Goal: Task Accomplishment & Management: Use online tool/utility

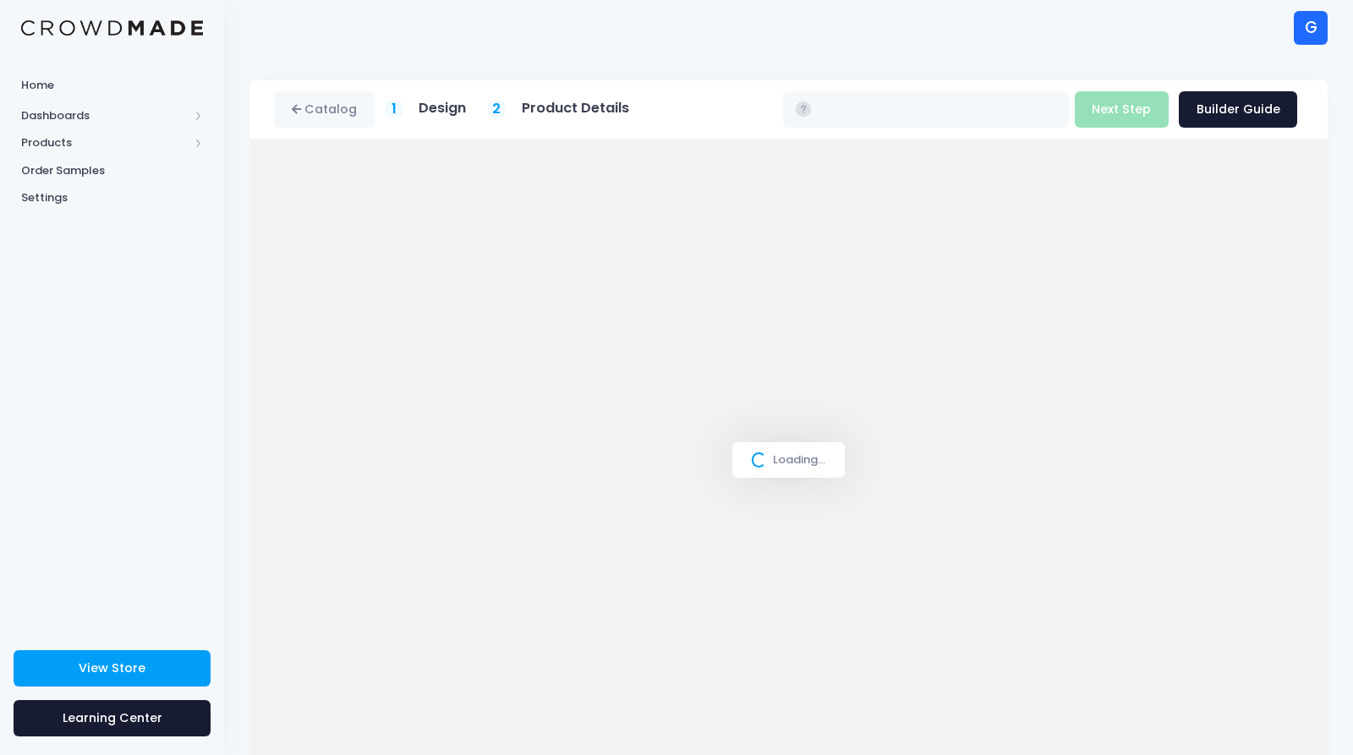
type input "$36.47 - $42.54"
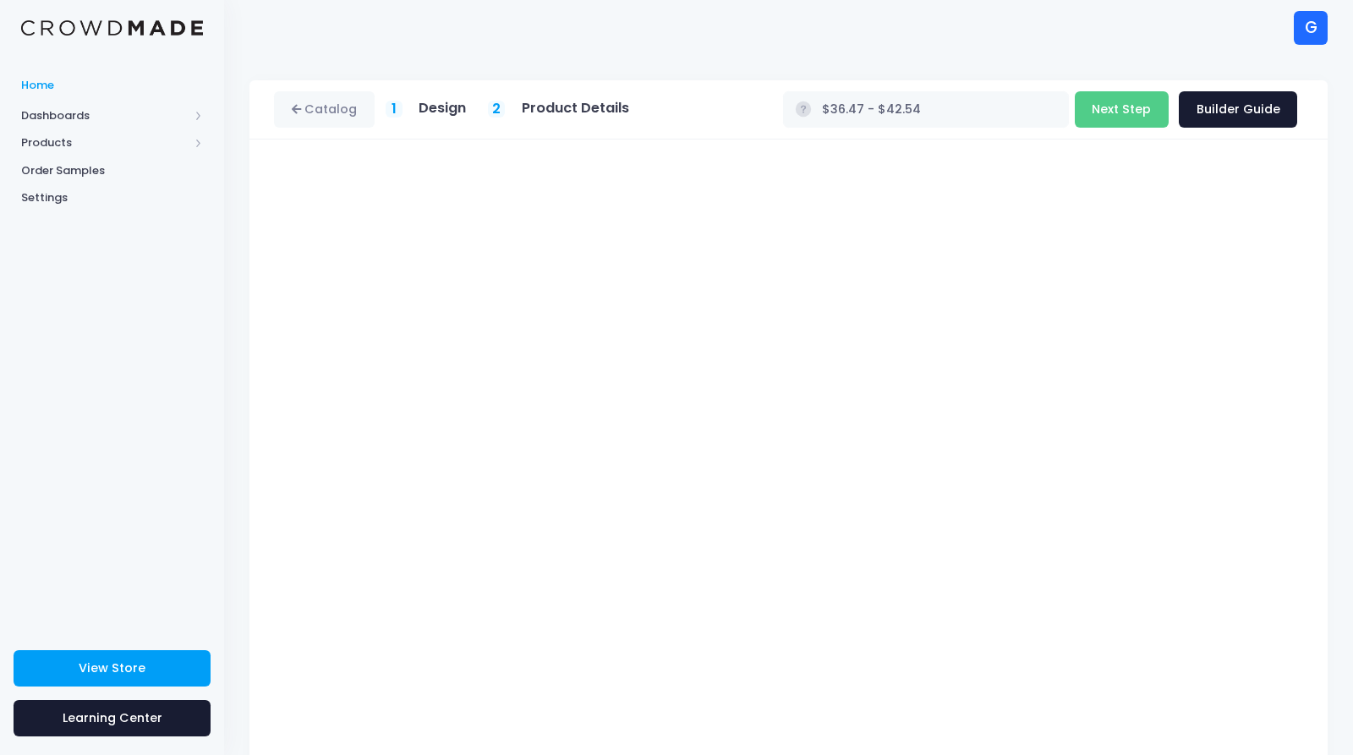
click at [37, 85] on span "Home" at bounding box center [112, 85] width 182 height 17
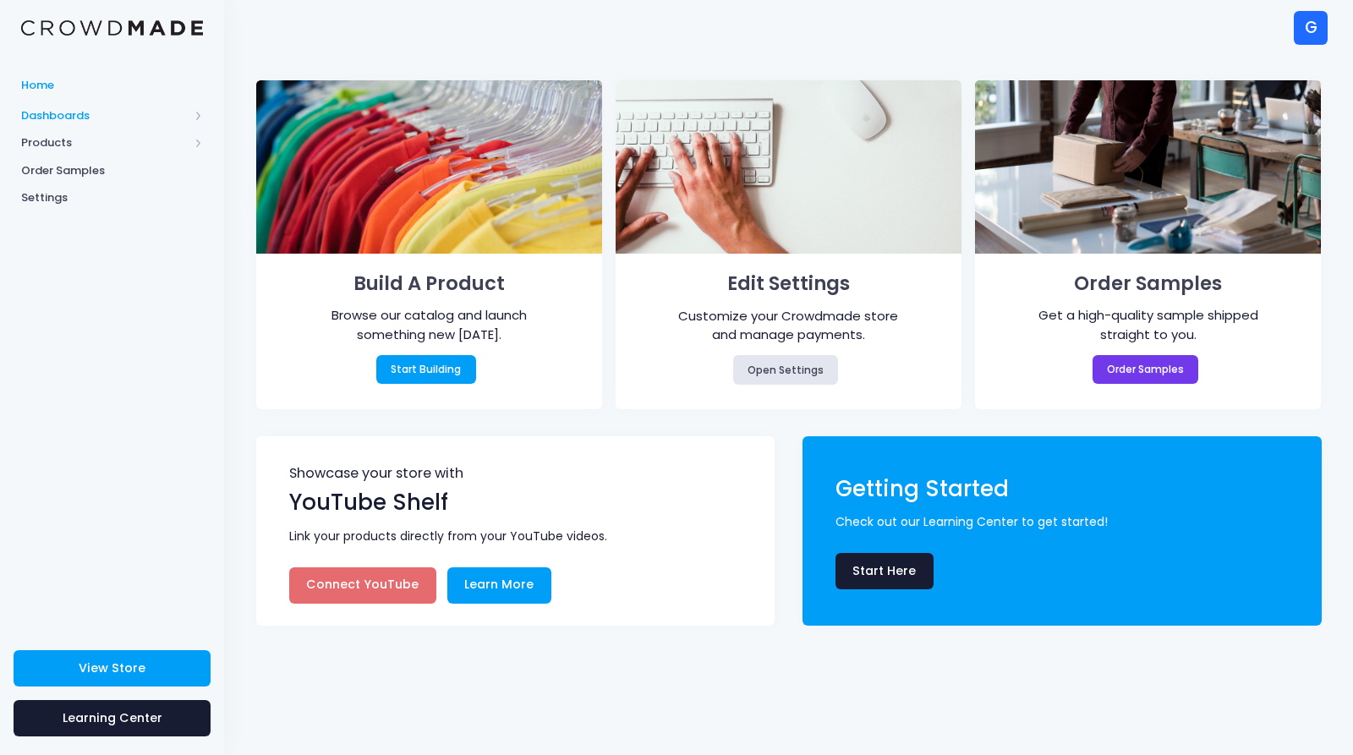
click at [37, 111] on span "Dashboards" at bounding box center [104, 115] width 167 height 17
click at [46, 199] on span "Products" at bounding box center [104, 197] width 167 height 17
click at [62, 183] on link "Product Builder" at bounding box center [112, 170] width 224 height 28
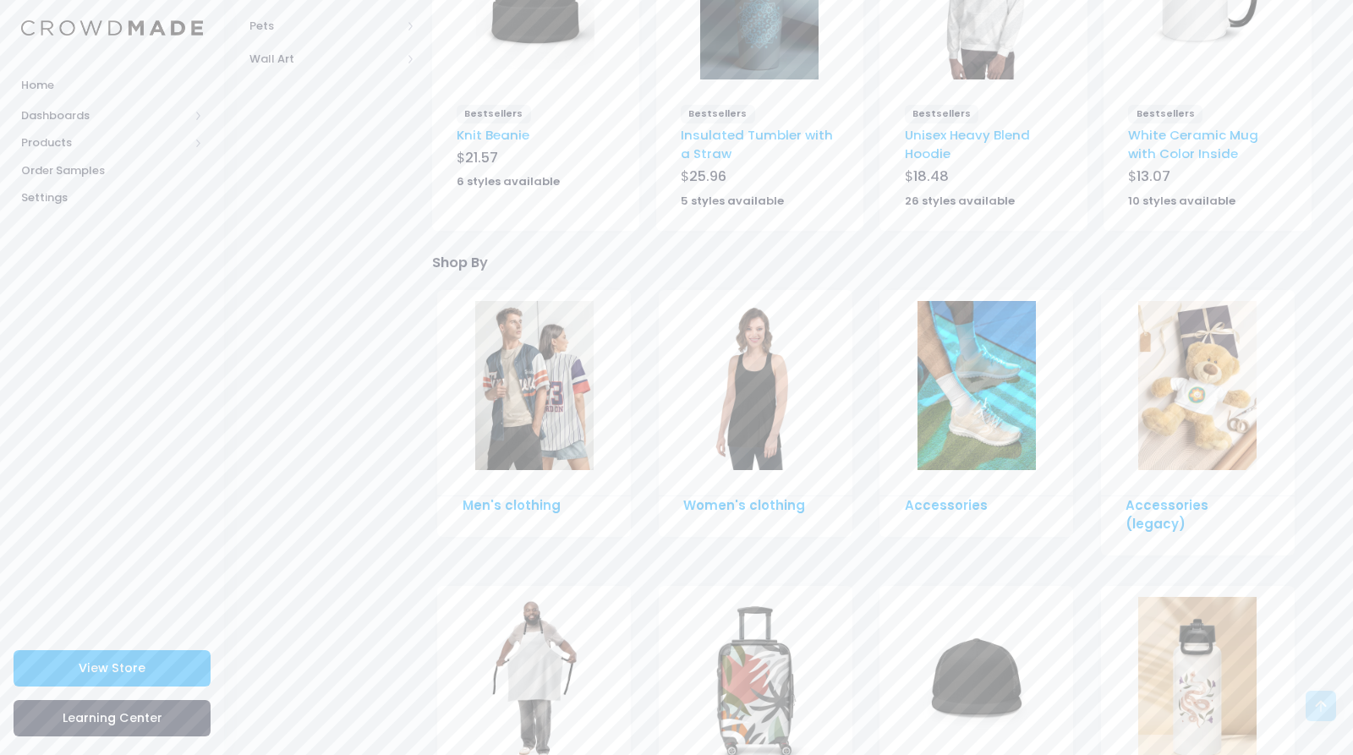
scroll to position [699, 0]
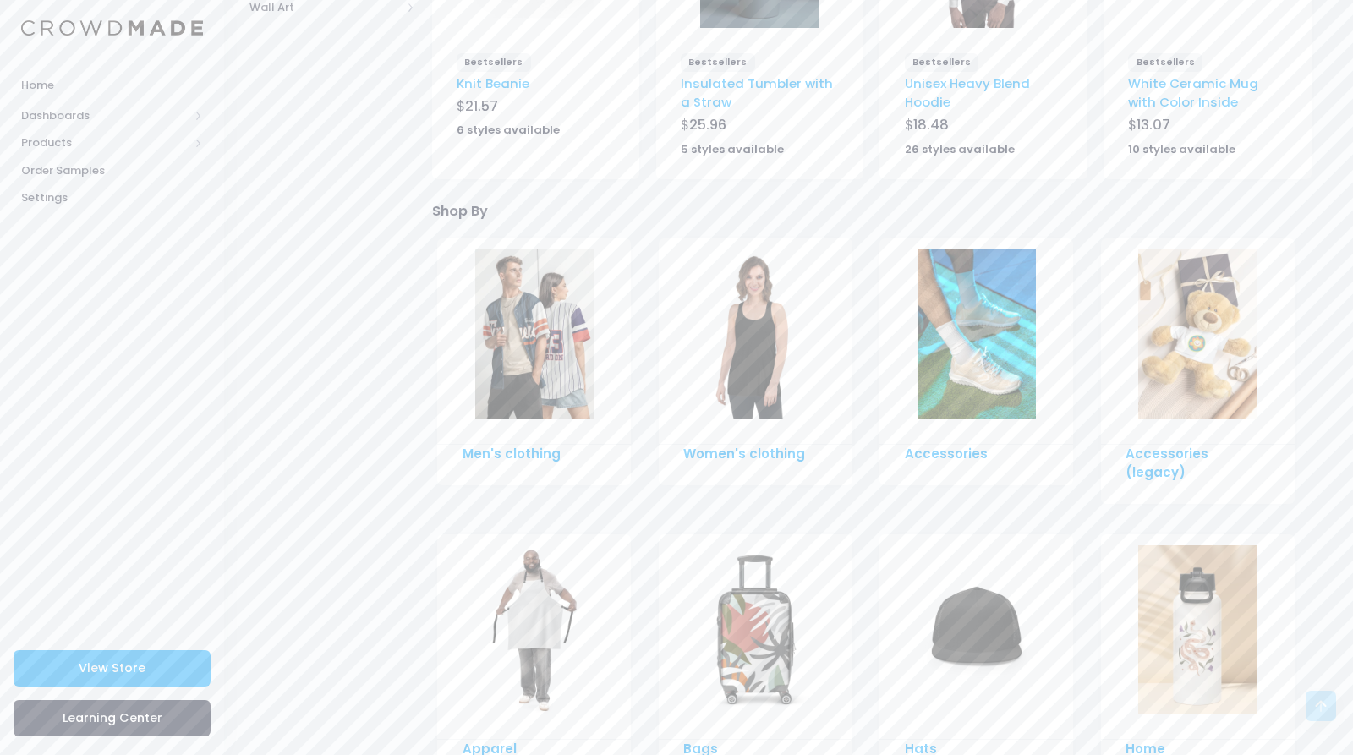
click at [494, 331] on img at bounding box center [534, 333] width 118 height 169
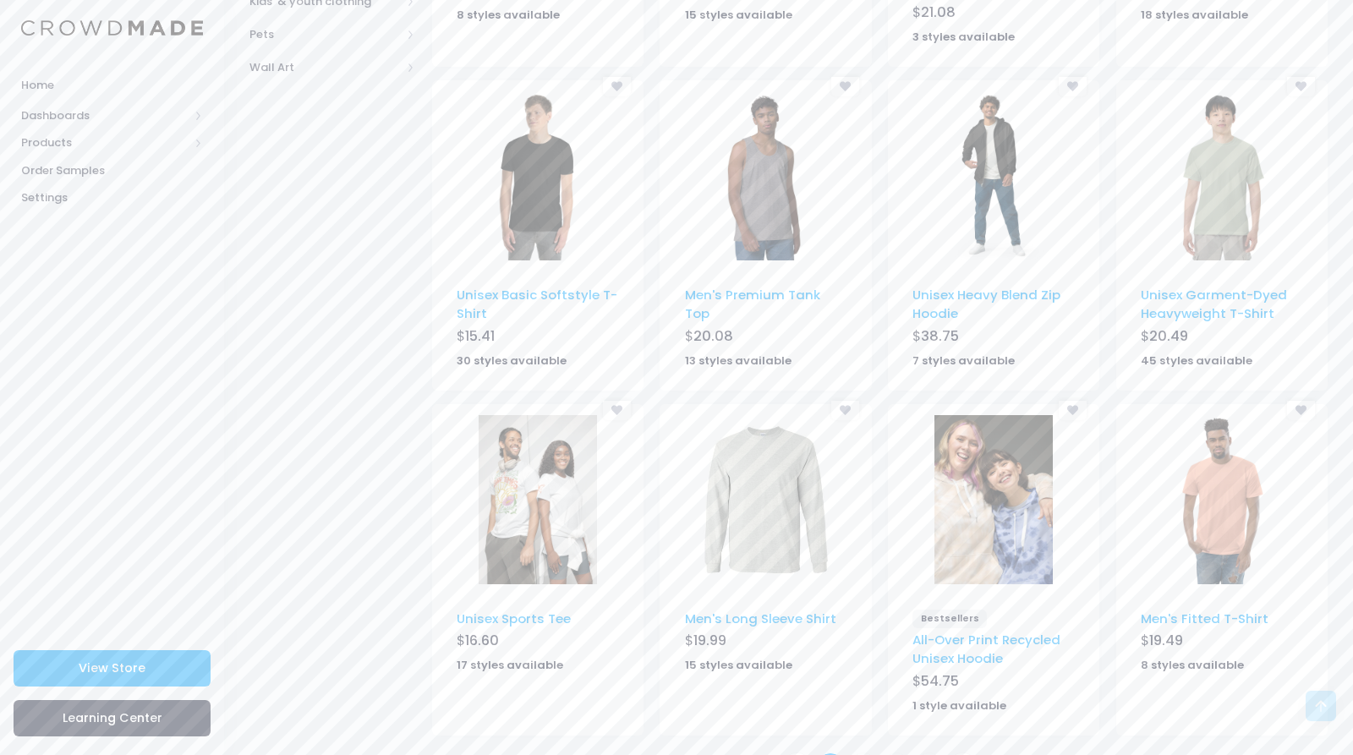
scroll to position [872, 0]
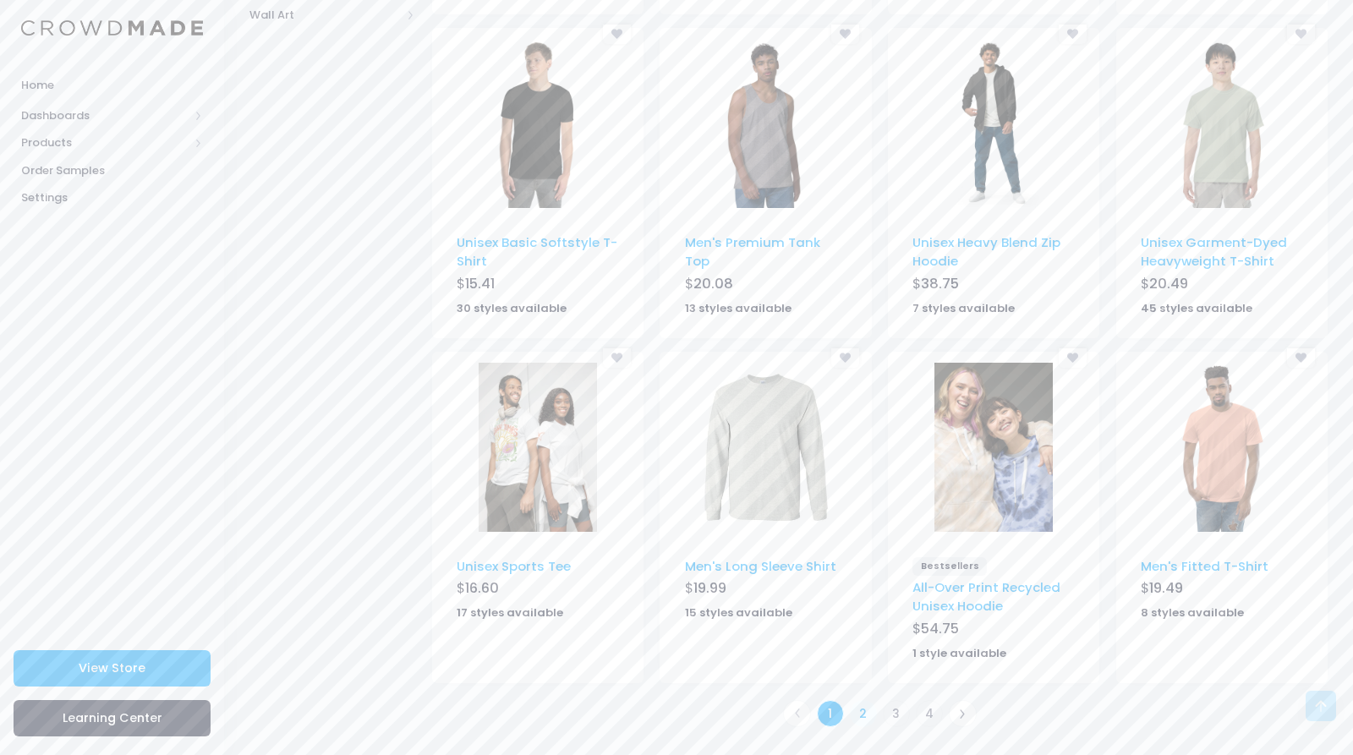
click at [860, 715] on link "2" at bounding box center [864, 714] width 28 height 28
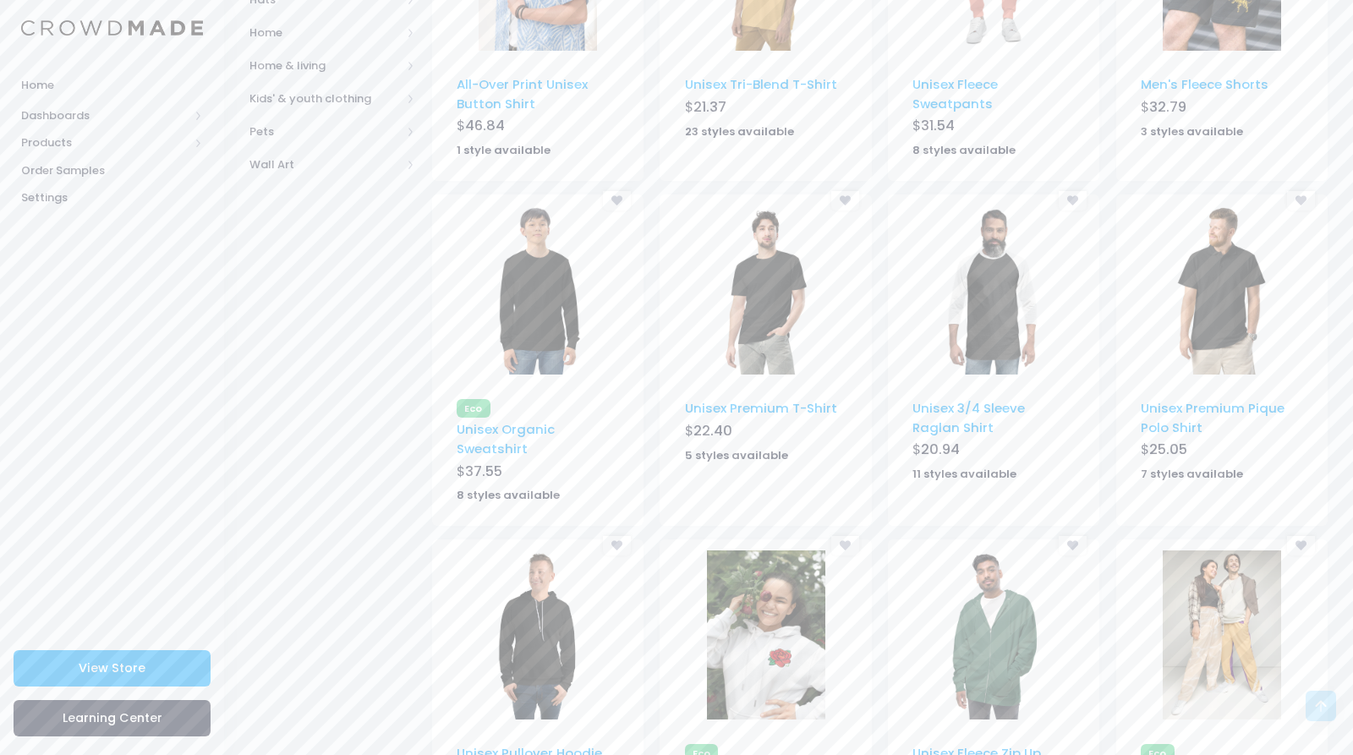
scroll to position [892, 0]
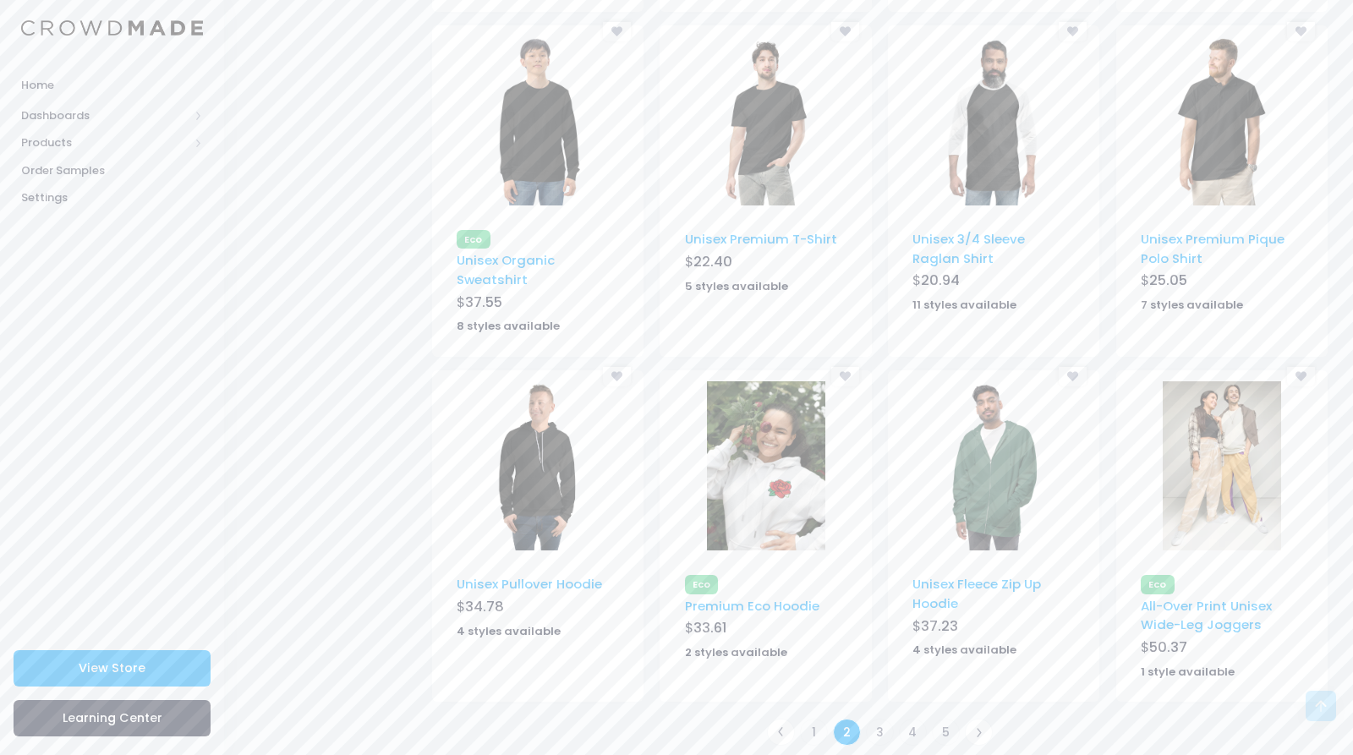
click at [1204, 447] on img at bounding box center [1221, 465] width 118 height 169
click at [875, 719] on link "3" at bounding box center [880, 733] width 28 height 28
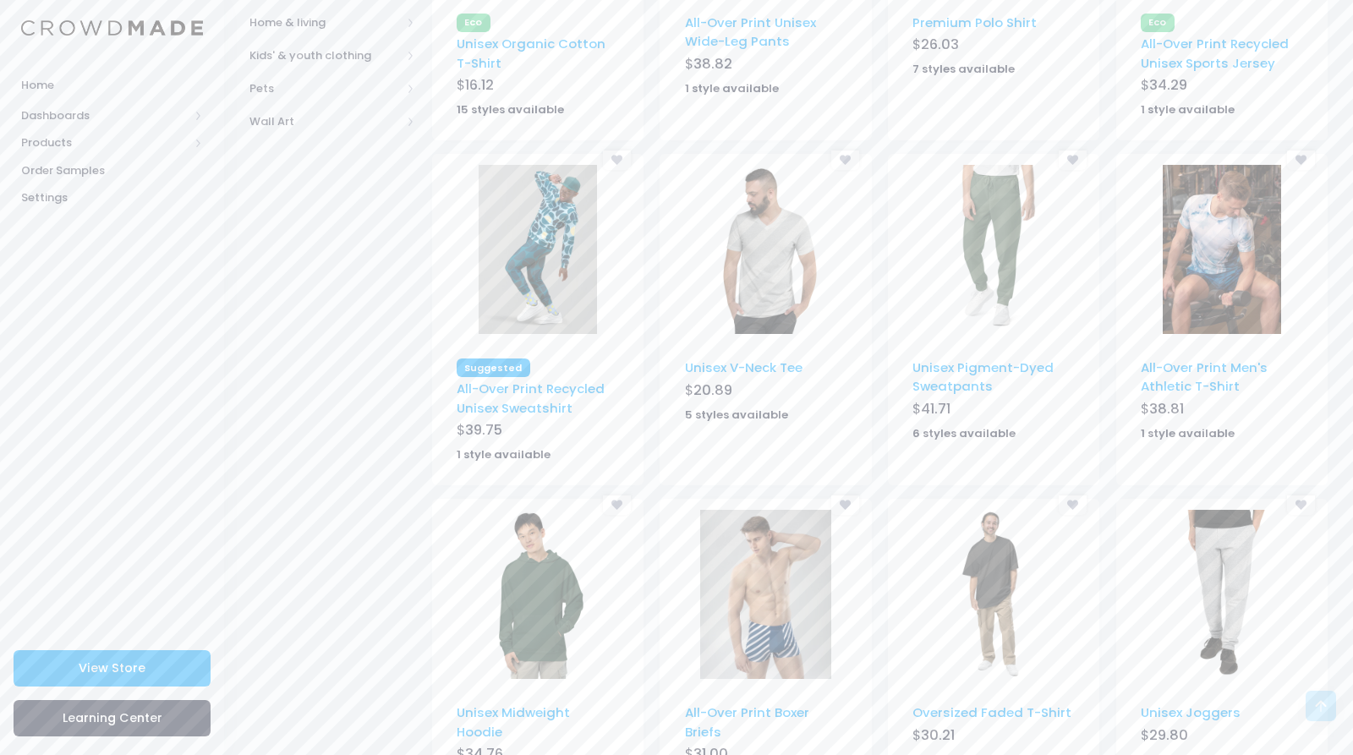
scroll to position [872, 0]
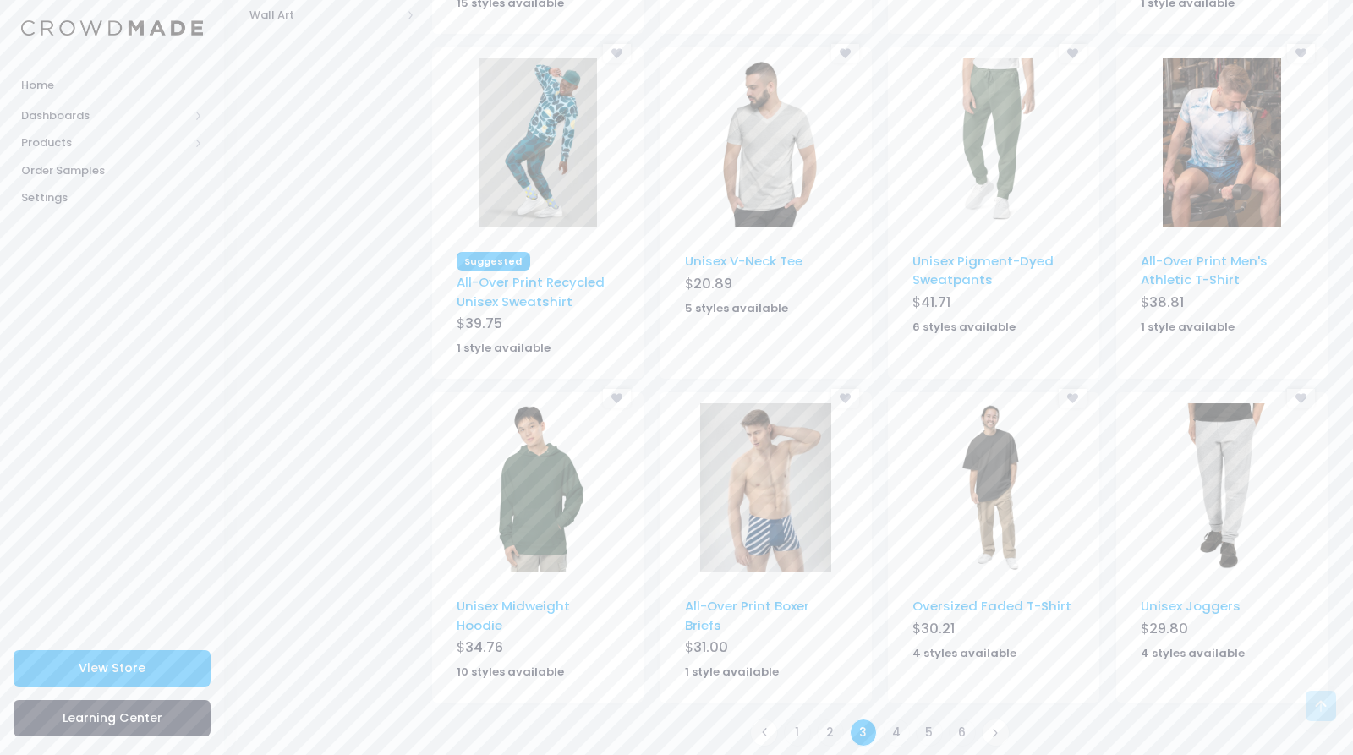
click at [1211, 458] on img at bounding box center [1221, 487] width 118 height 169
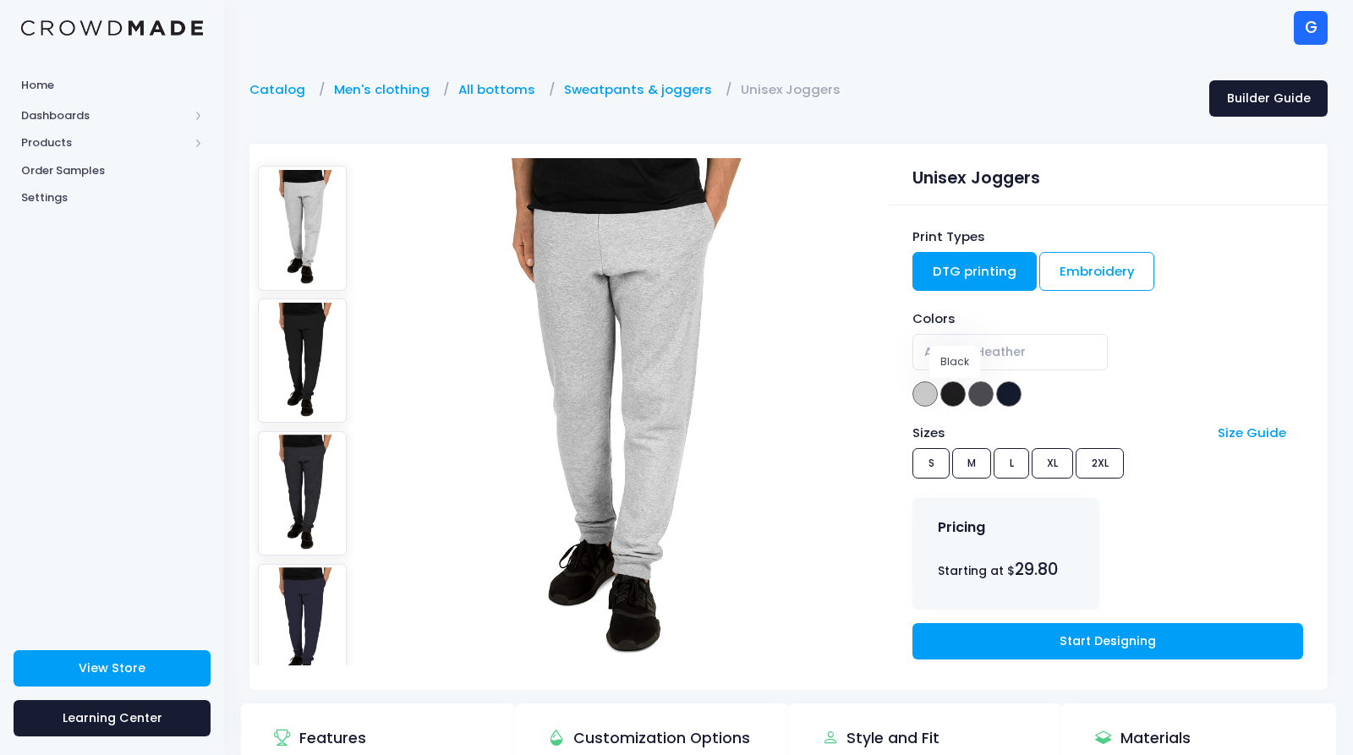
click at [946, 396] on span at bounding box center [952, 393] width 25 height 25
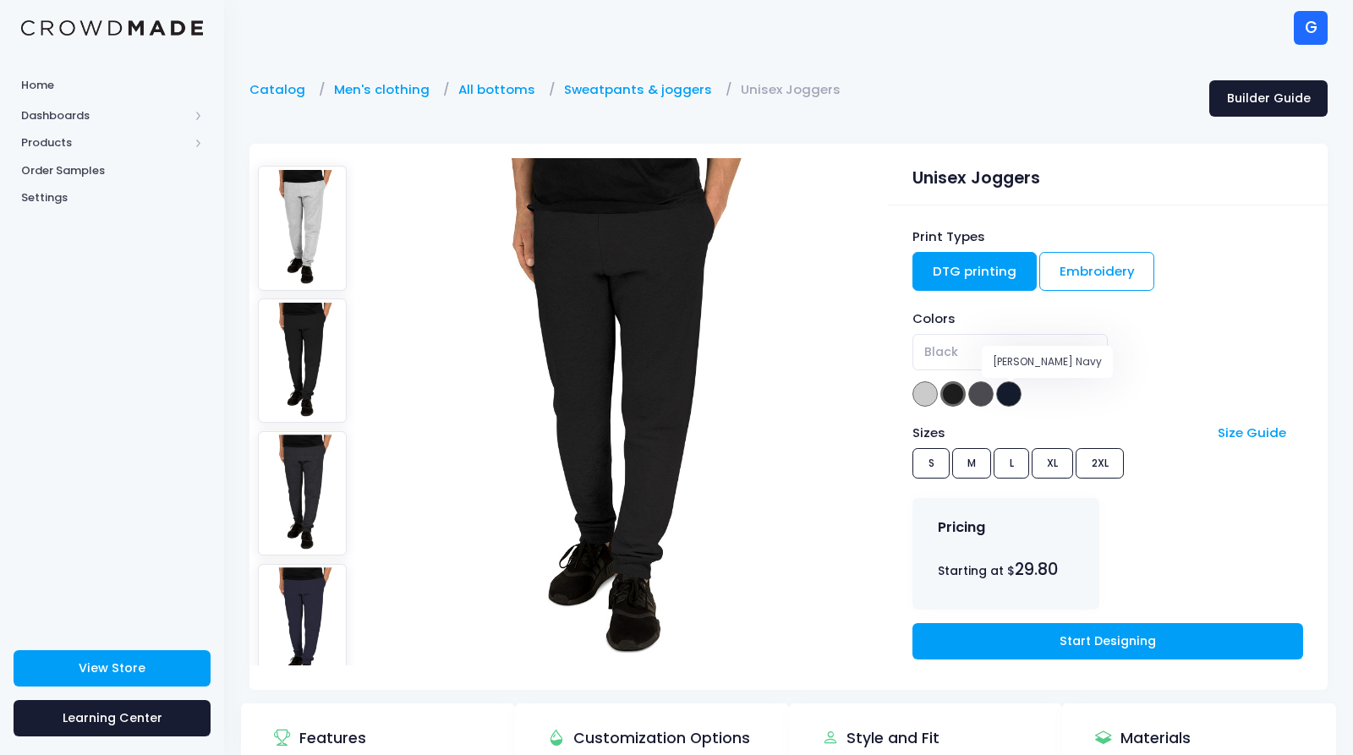
click at [1006, 389] on span at bounding box center [1008, 393] width 25 height 25
select select "J. Navy"
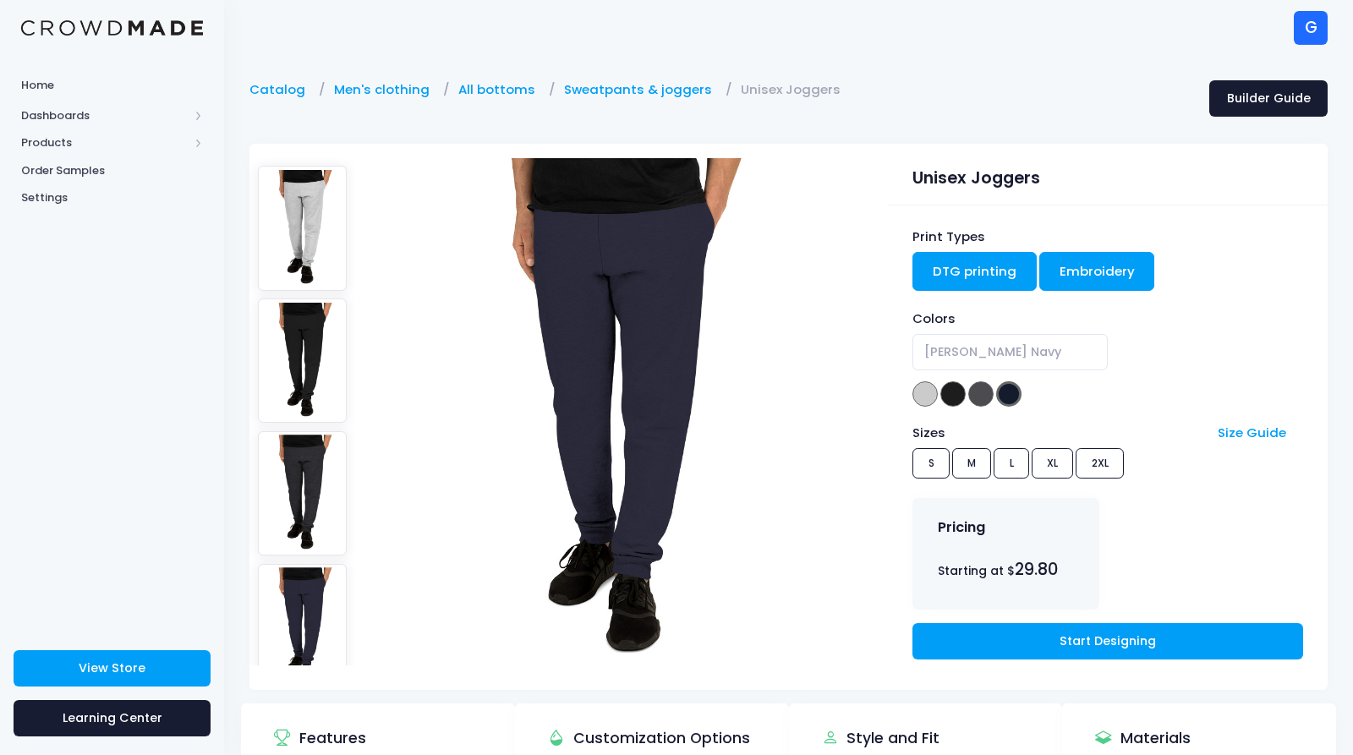
click at [1082, 291] on link "Embroidery" at bounding box center [1097, 271] width 116 height 39
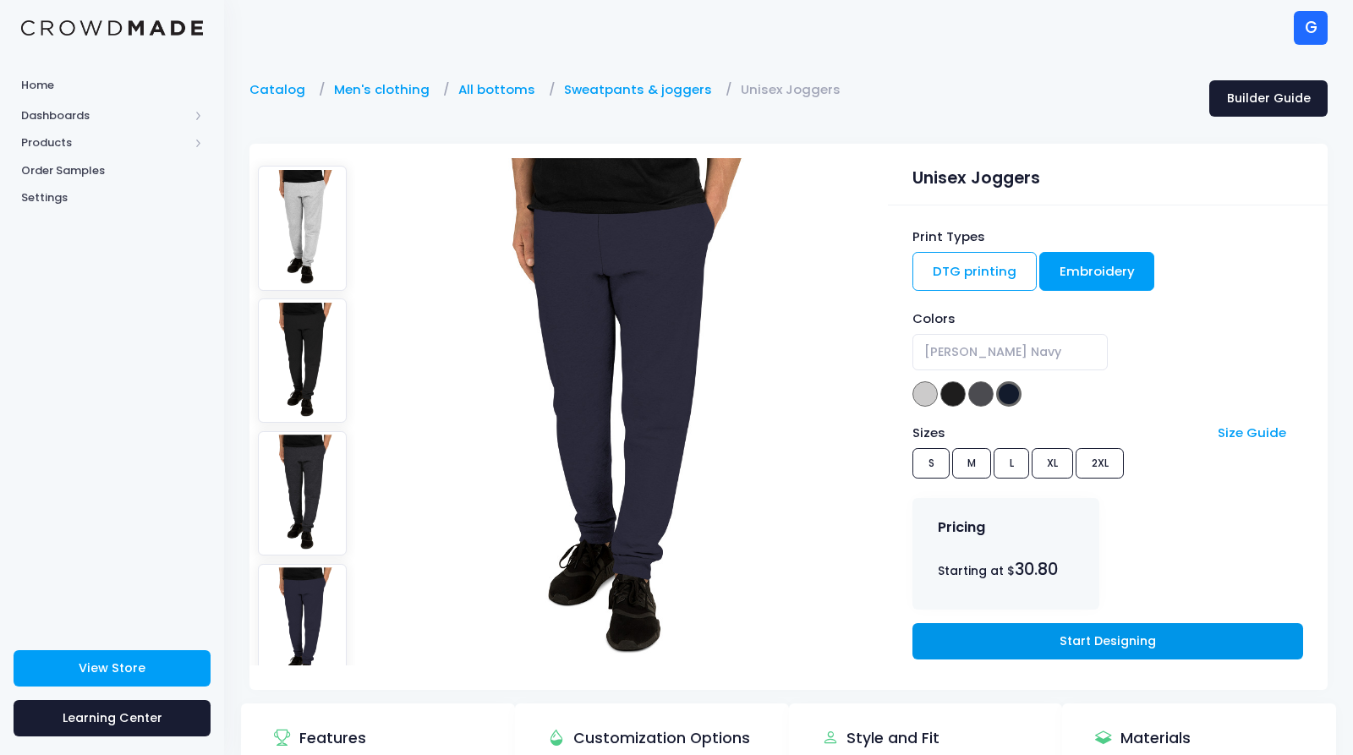
click at [1037, 641] on link "Start Designing" at bounding box center [1107, 641] width 390 height 36
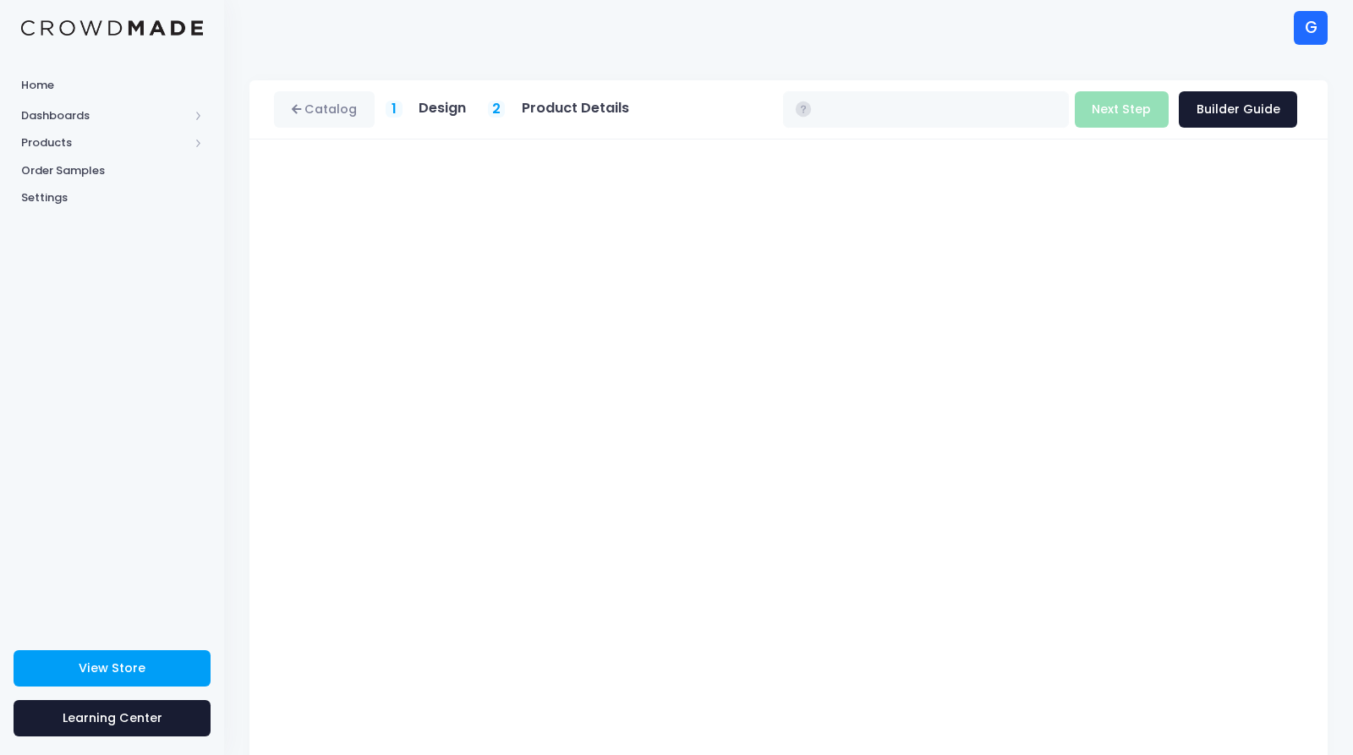
type input "$30.80 - $32.25"
click at [325, 98] on link "Catalog" at bounding box center [324, 109] width 101 height 36
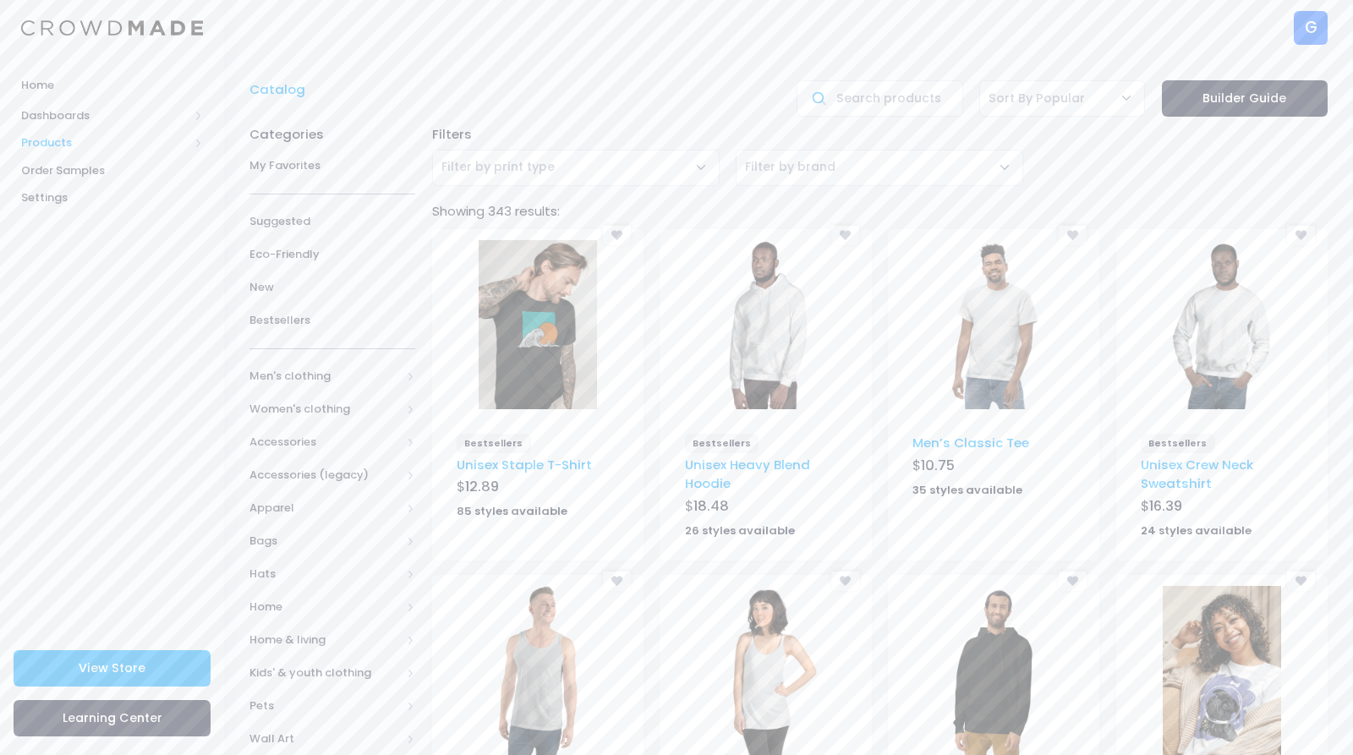
click at [48, 146] on span "Products" at bounding box center [104, 142] width 167 height 17
click at [52, 163] on span "Product Builder" at bounding box center [126, 170] width 155 height 17
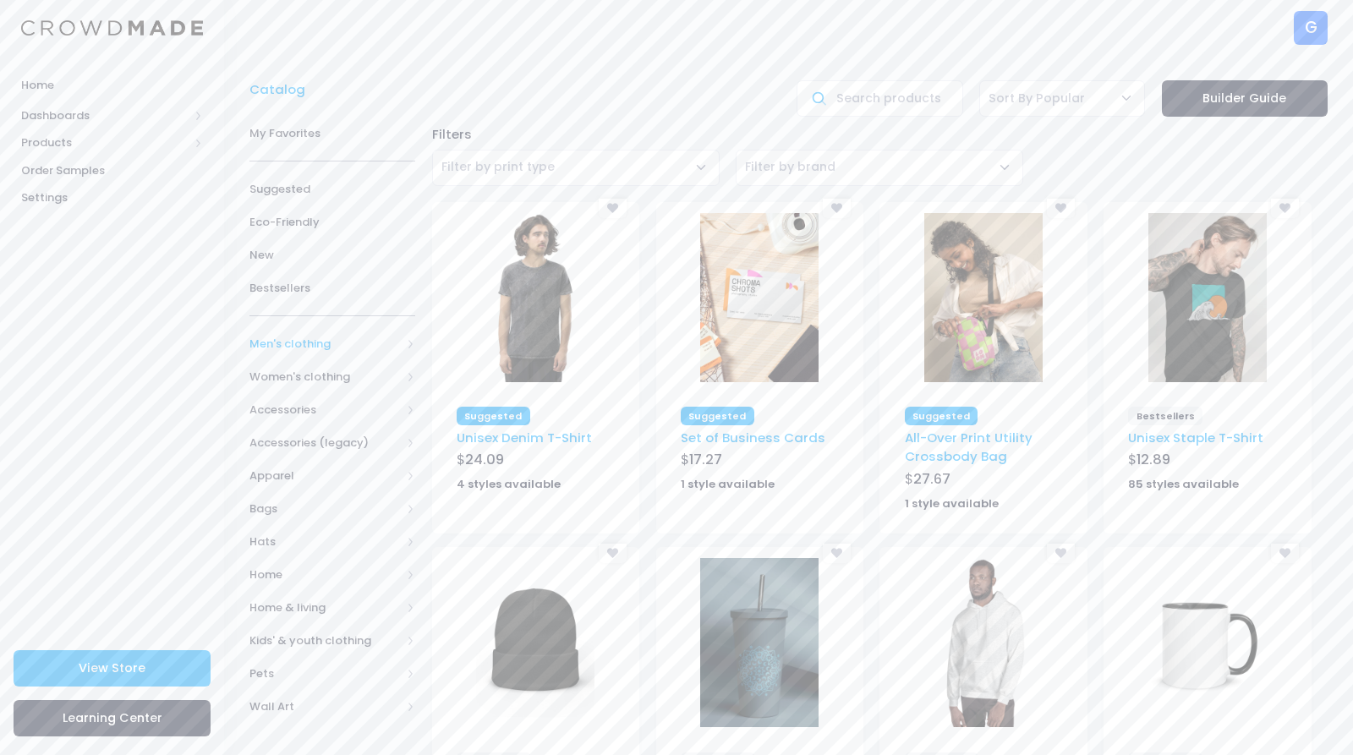
click at [338, 345] on span "Men's clothing" at bounding box center [324, 344] width 151 height 17
click at [328, 380] on span "All Men's clothing" at bounding box center [335, 377] width 118 height 17
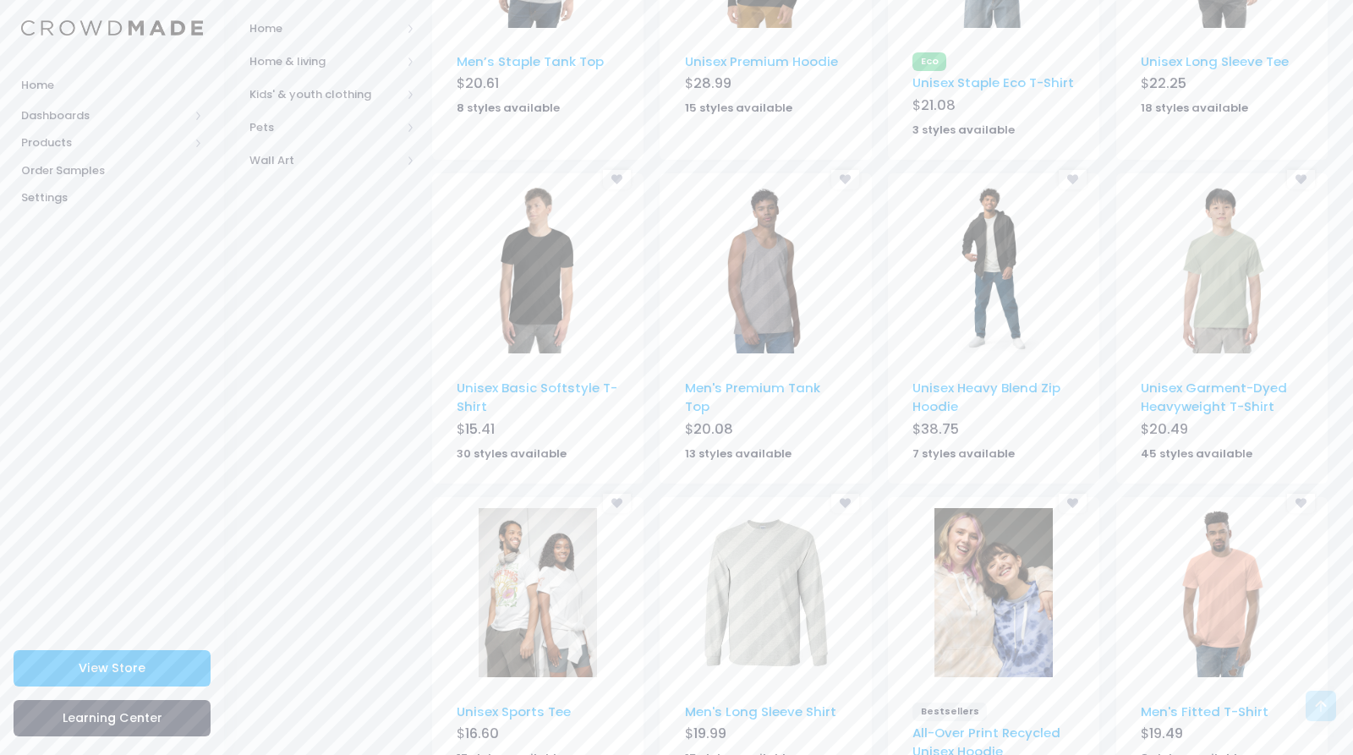
scroll to position [872, 0]
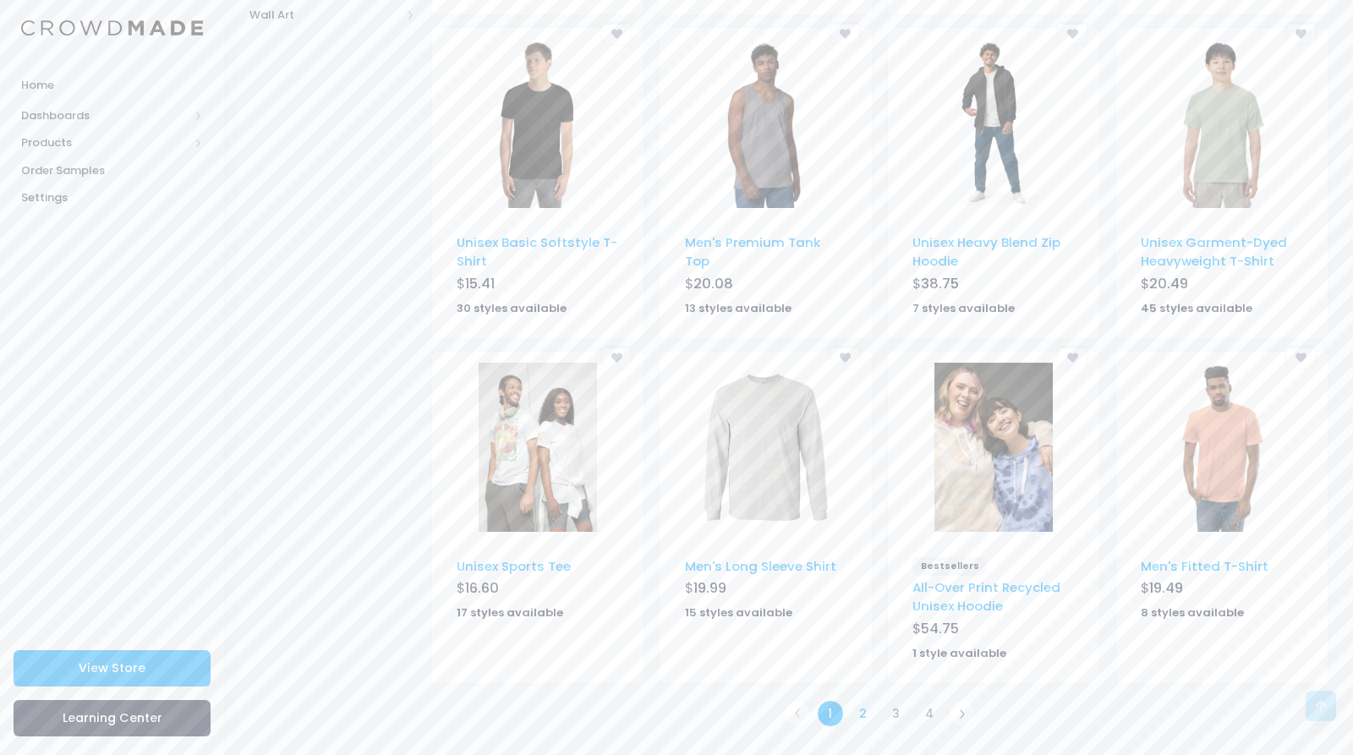
click at [867, 716] on link "2" at bounding box center [864, 714] width 28 height 28
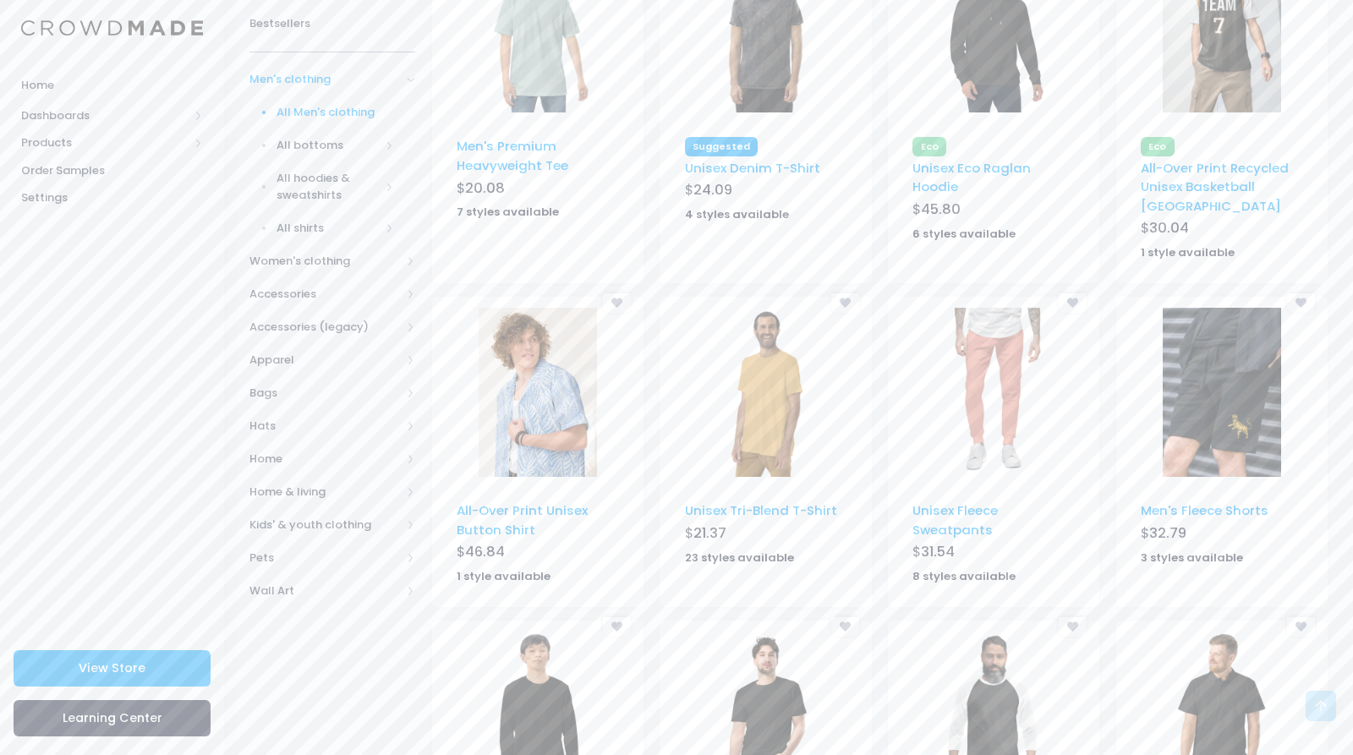
scroll to position [296, 0]
click at [1241, 372] on img at bounding box center [1221, 393] width 118 height 169
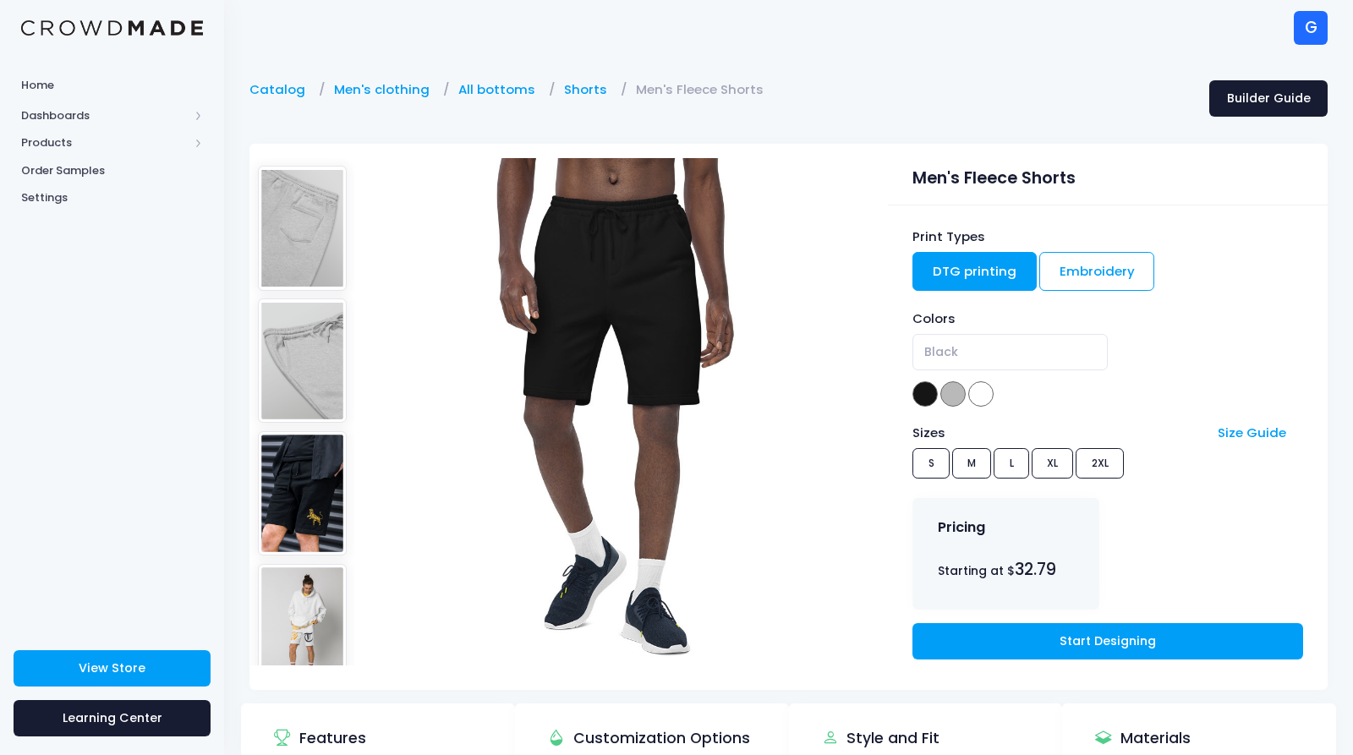
click at [281, 474] on img at bounding box center [303, 493] width 90 height 124
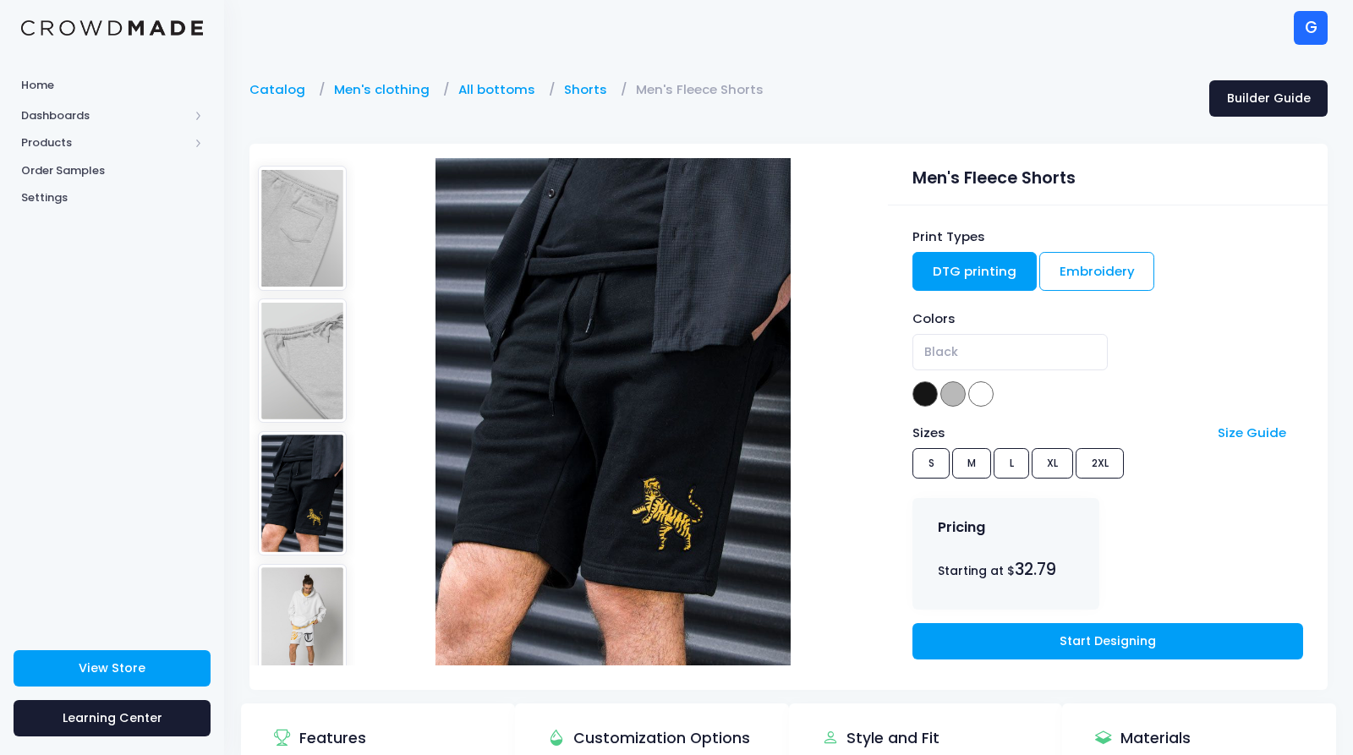
click at [293, 603] on img at bounding box center [303, 626] width 90 height 124
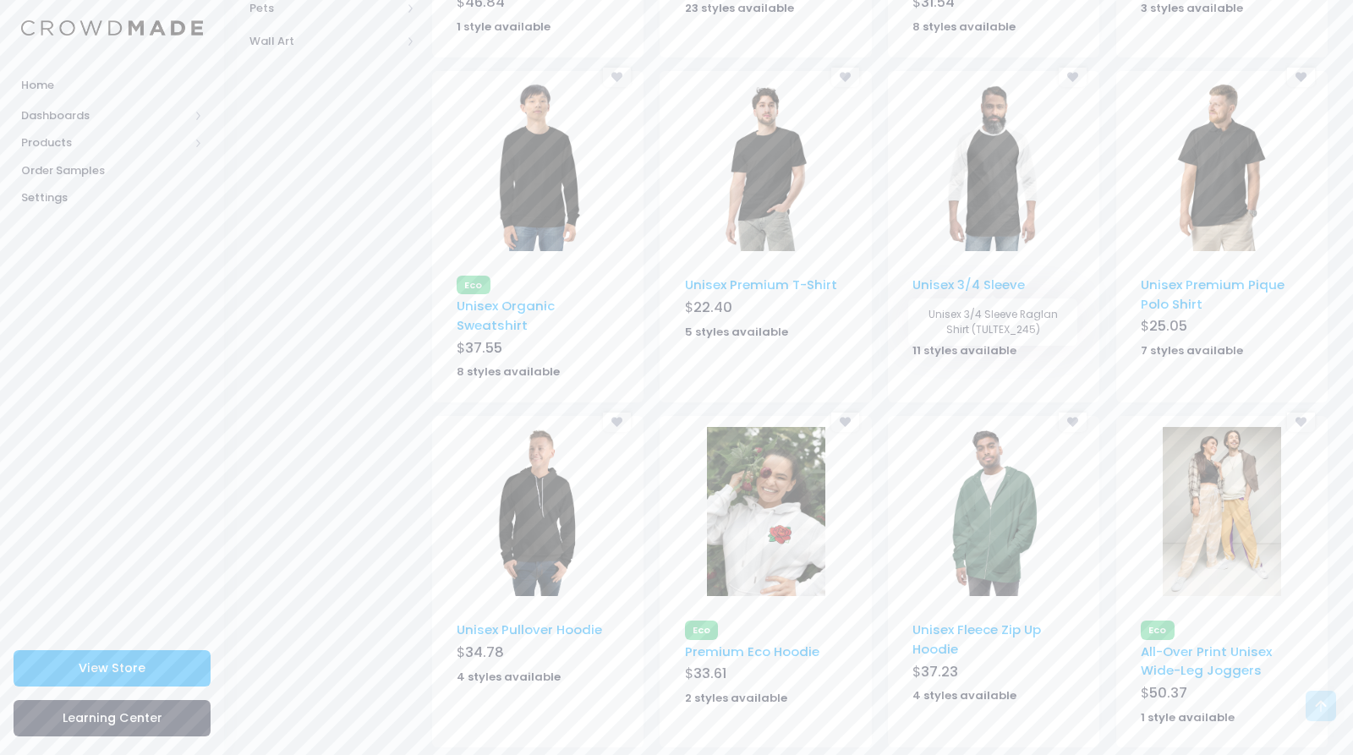
scroll to position [892, 0]
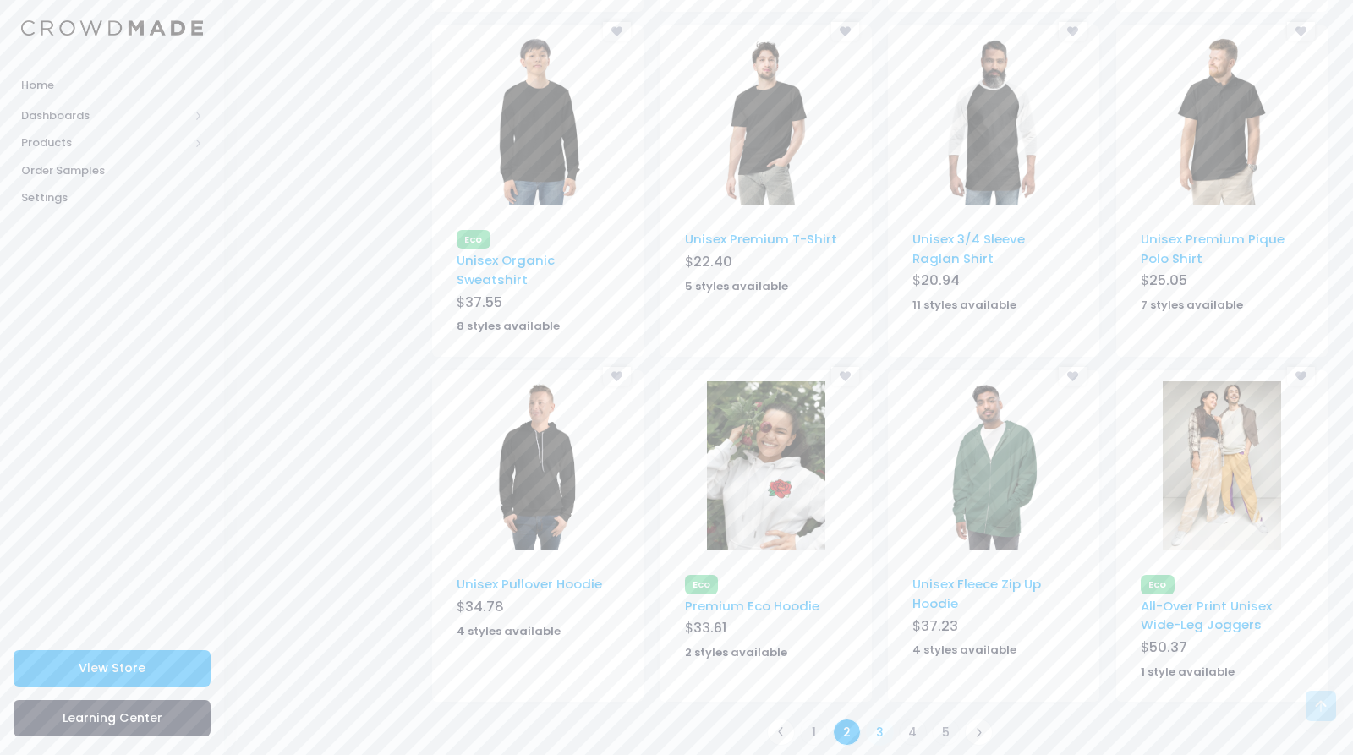
click at [878, 719] on link "3" at bounding box center [880, 733] width 28 height 28
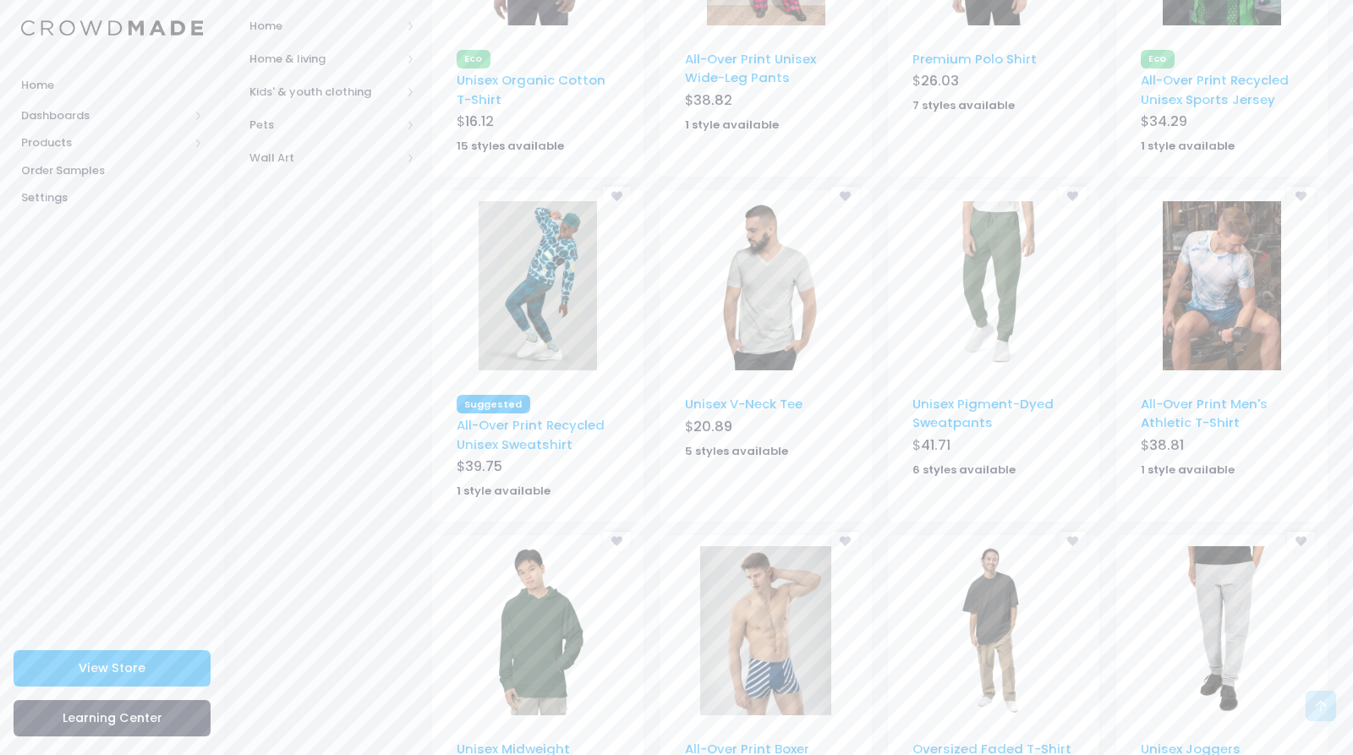
scroll to position [872, 0]
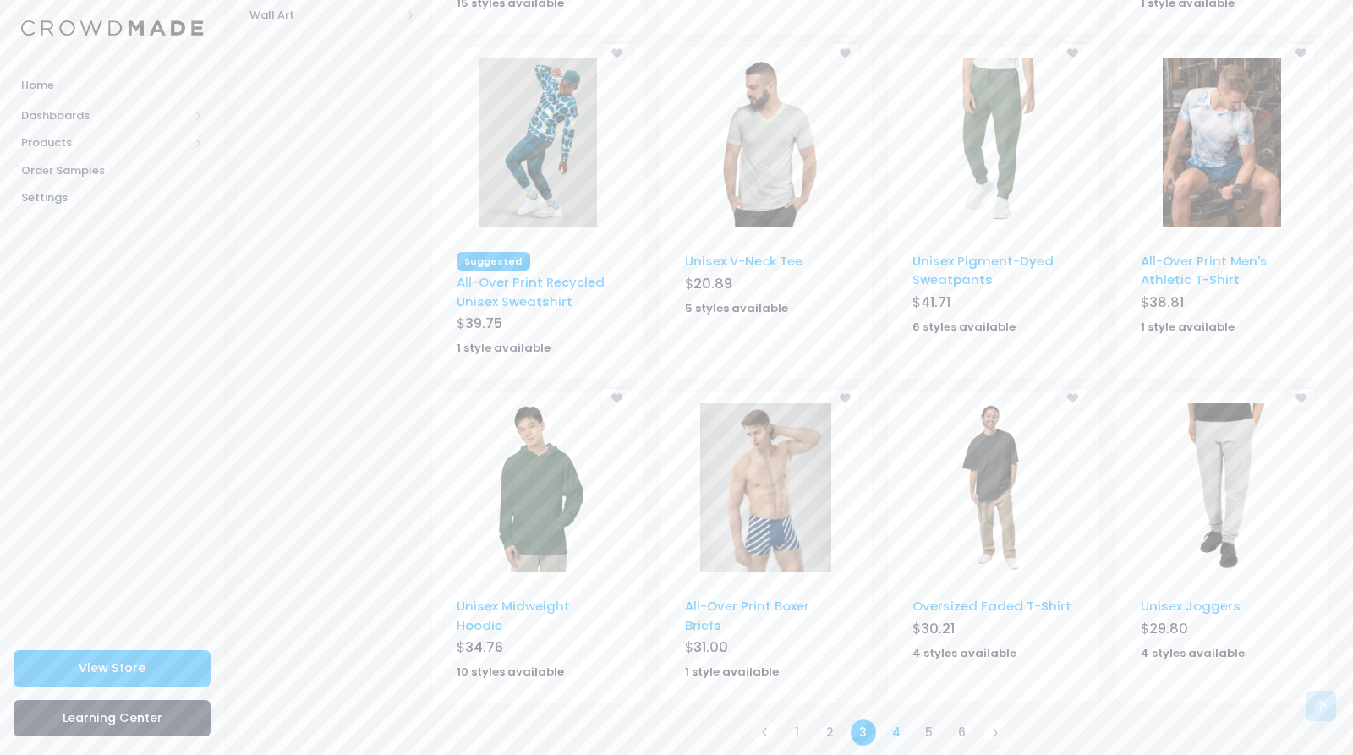
click at [892, 719] on link "4" at bounding box center [897, 733] width 28 height 28
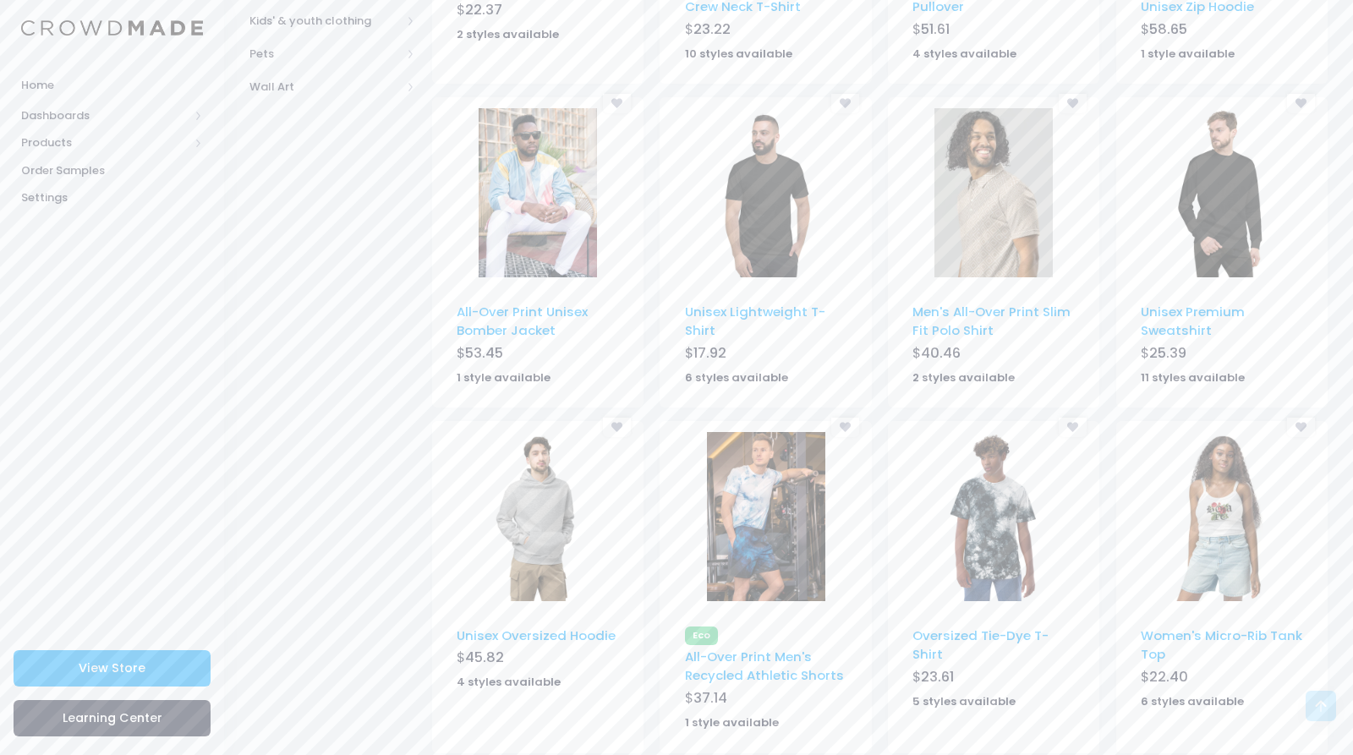
scroll to position [871, 0]
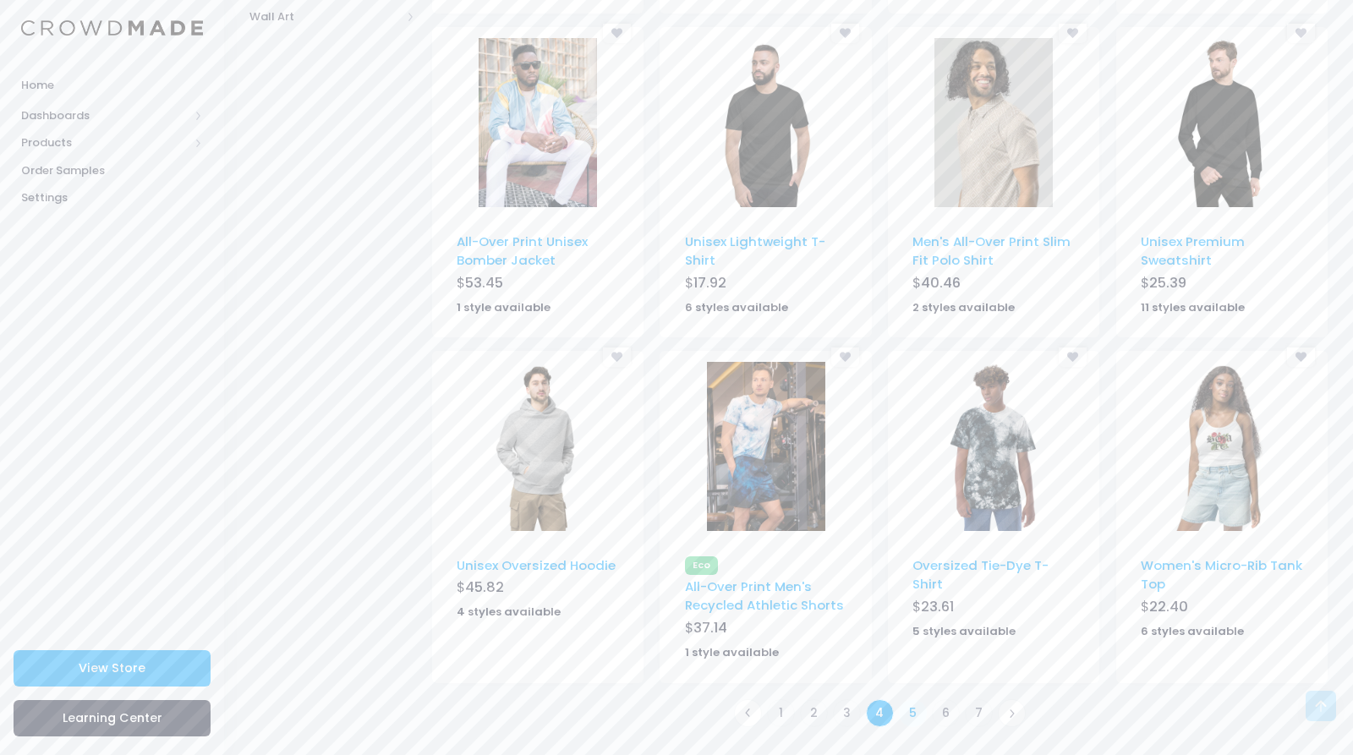
click at [913, 712] on link "5" at bounding box center [913, 713] width 28 height 28
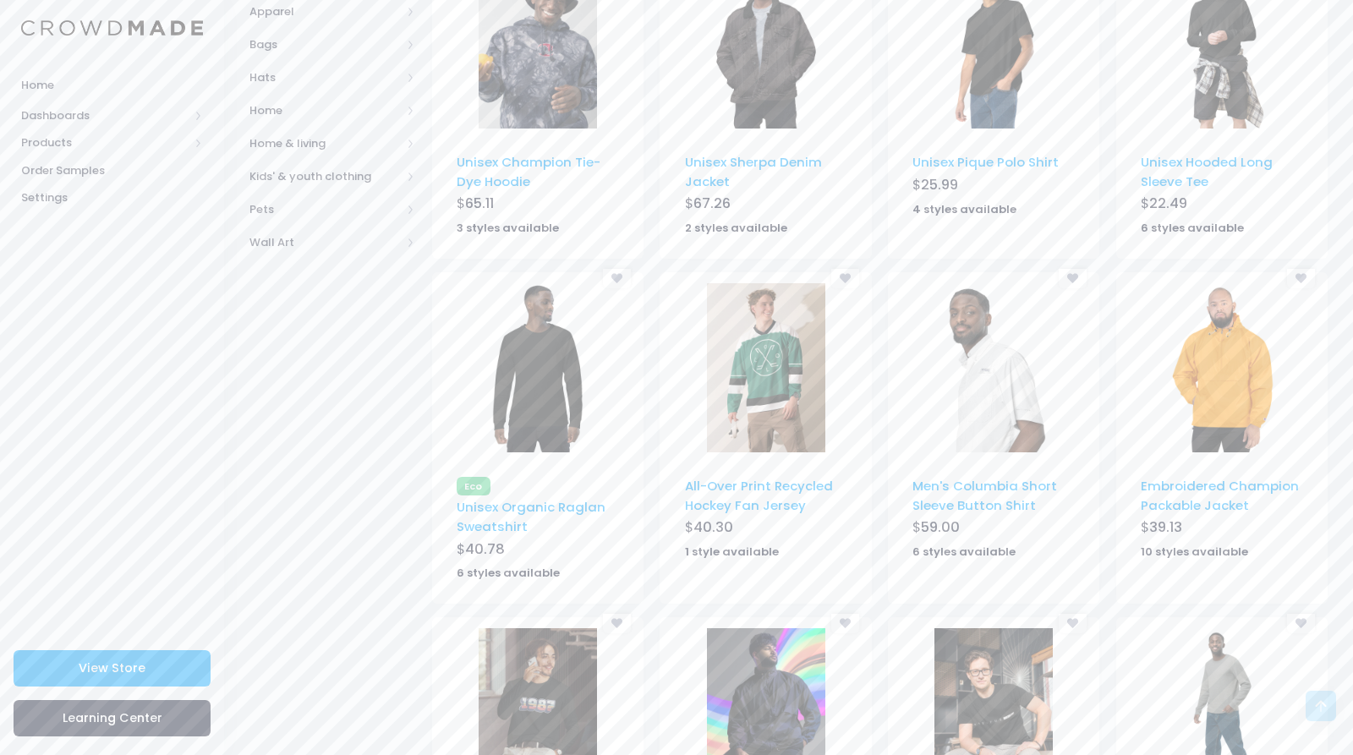
scroll to position [644, 0]
click at [764, 371] on img at bounding box center [766, 368] width 118 height 169
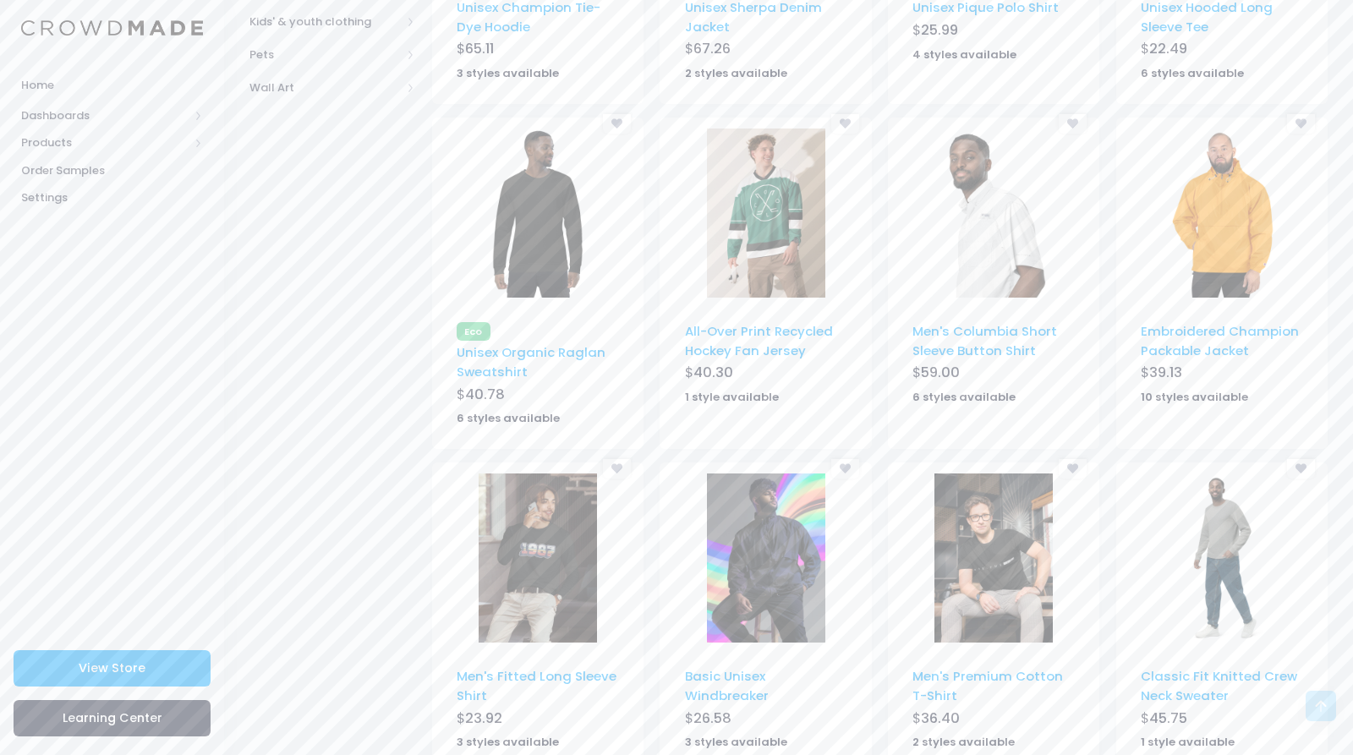
scroll to position [871, 0]
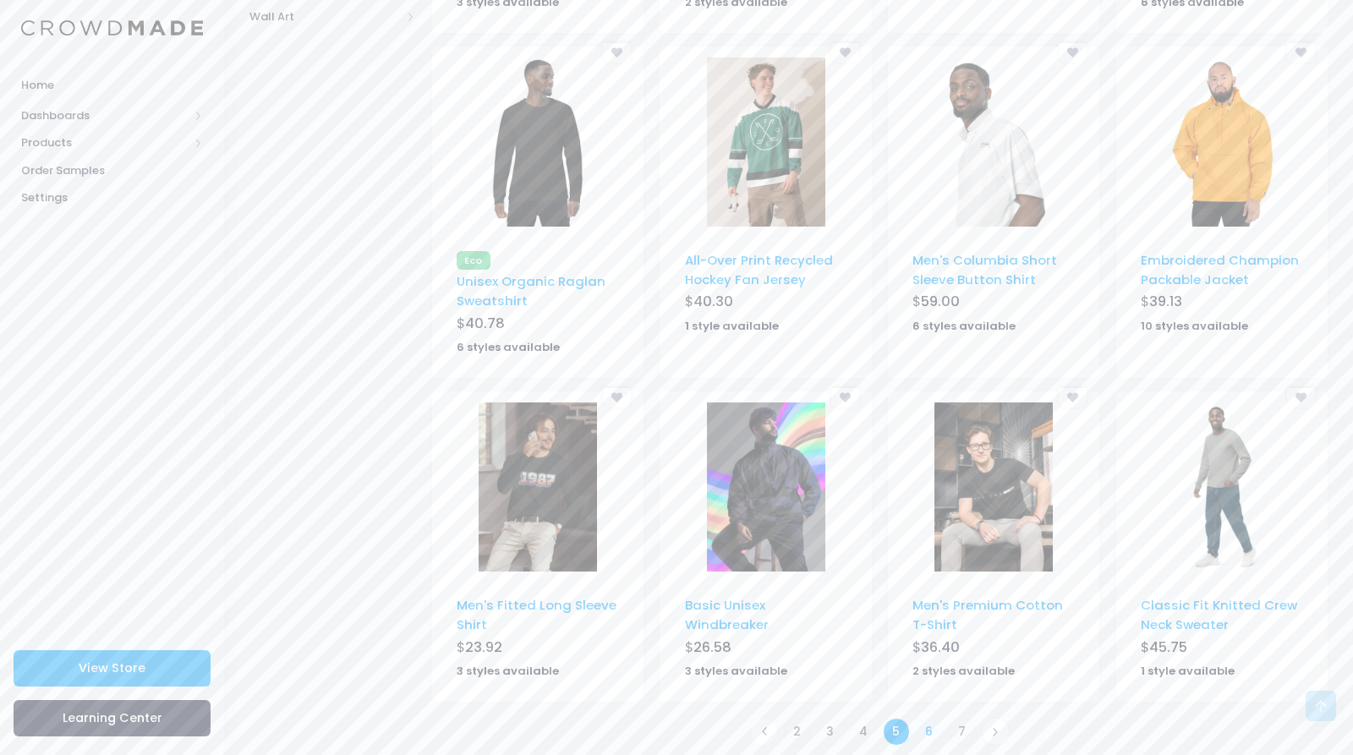
click at [927, 718] on link "6" at bounding box center [930, 732] width 28 height 28
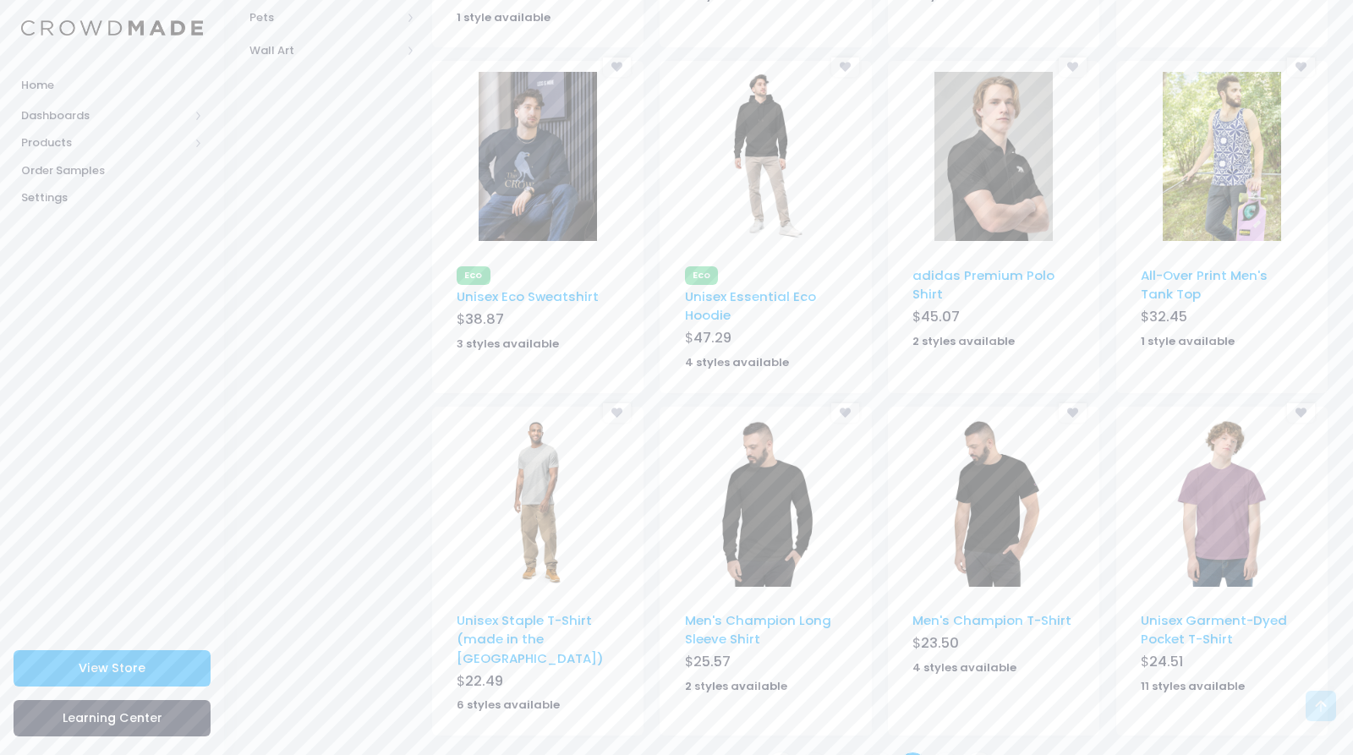
scroll to position [871, 0]
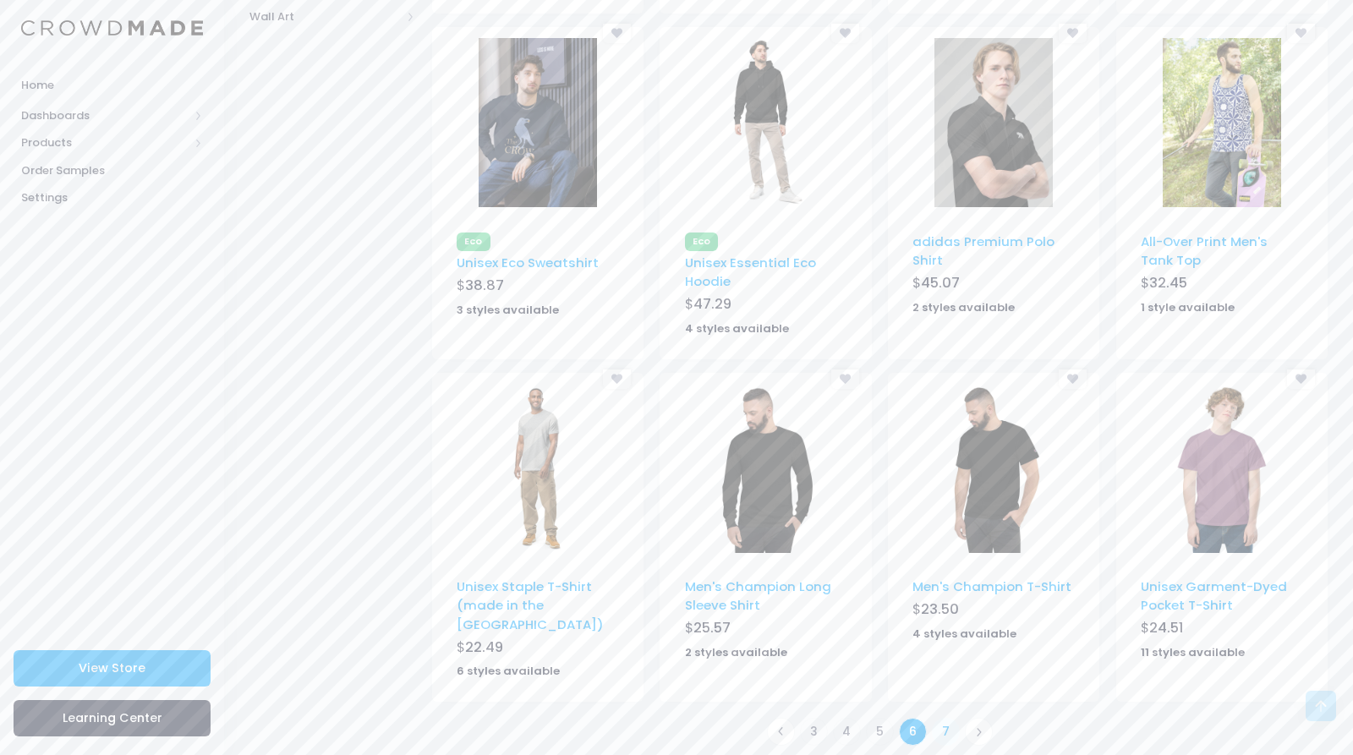
click at [948, 718] on link "7" at bounding box center [946, 732] width 28 height 28
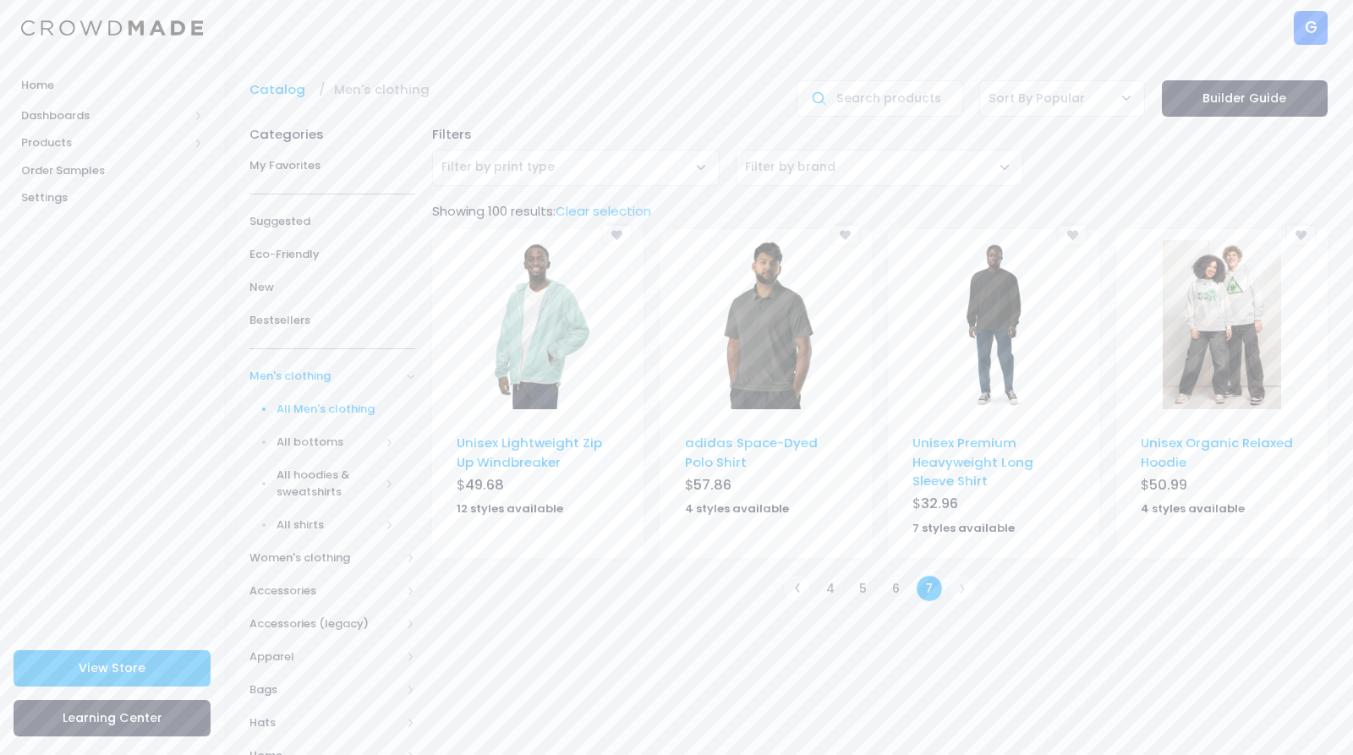
click at [529, 311] on img at bounding box center [537, 324] width 118 height 169
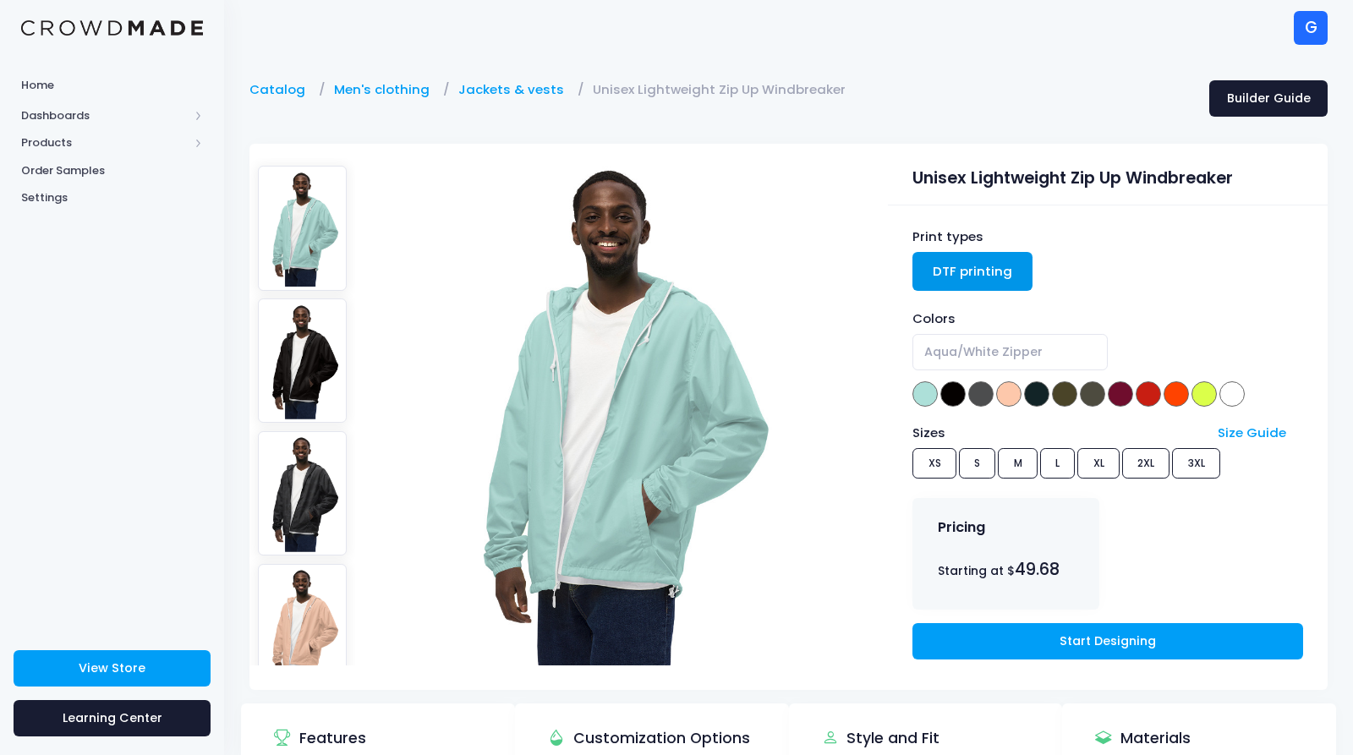
click at [274, 495] on img at bounding box center [303, 493] width 90 height 124
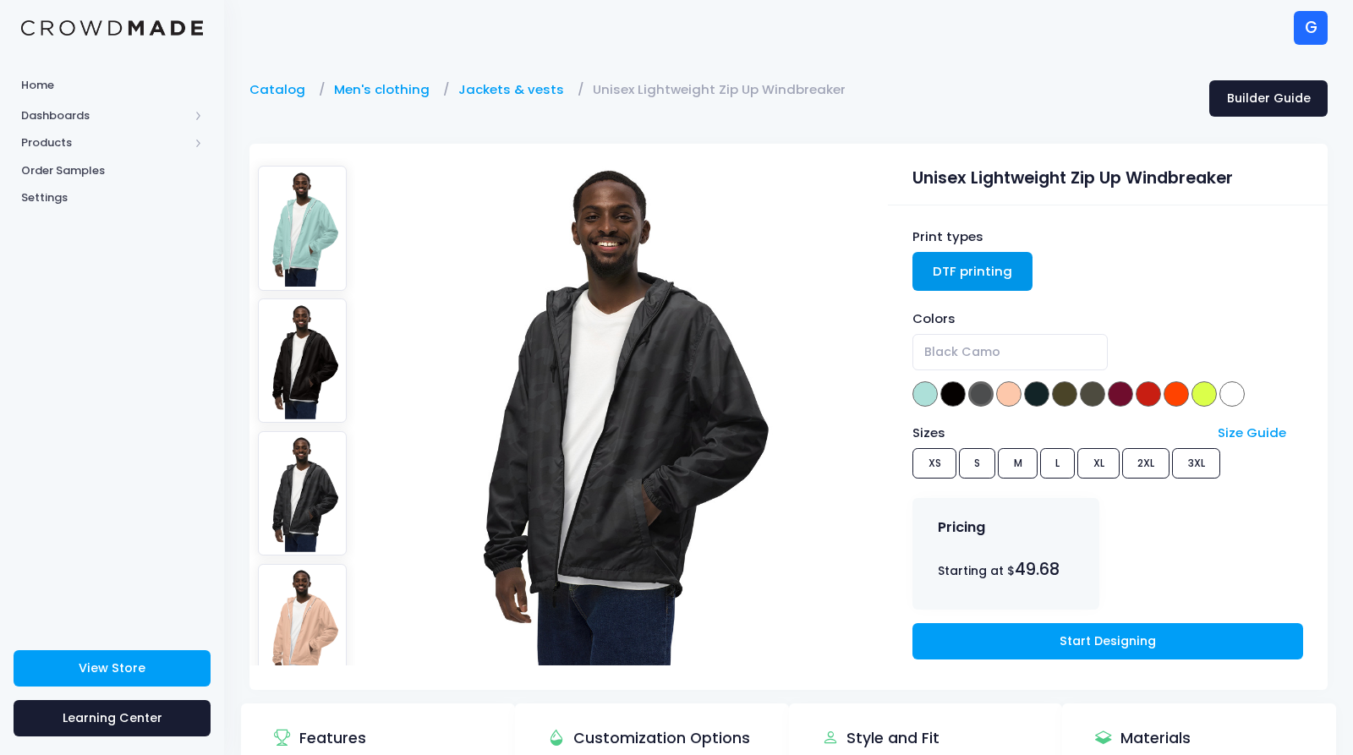
click at [296, 357] on img at bounding box center [303, 360] width 90 height 124
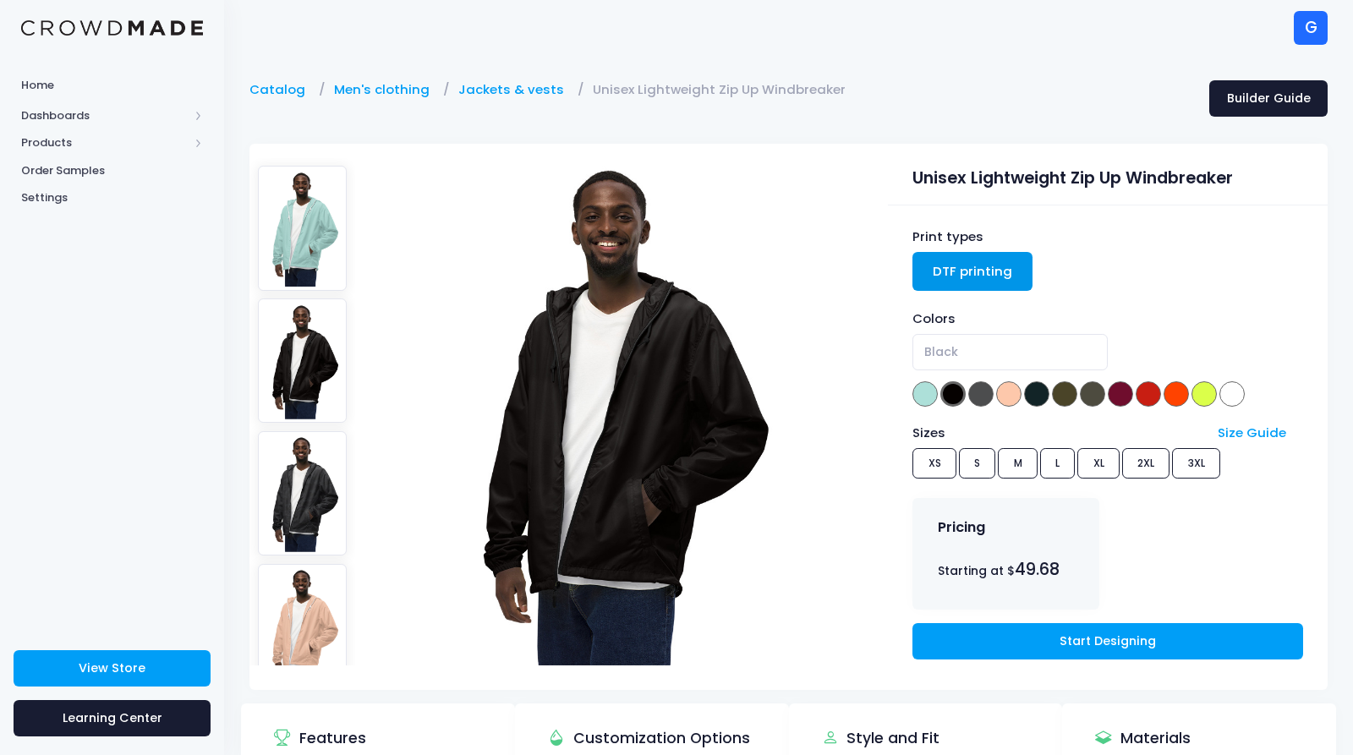
click at [305, 221] on img at bounding box center [303, 228] width 90 height 124
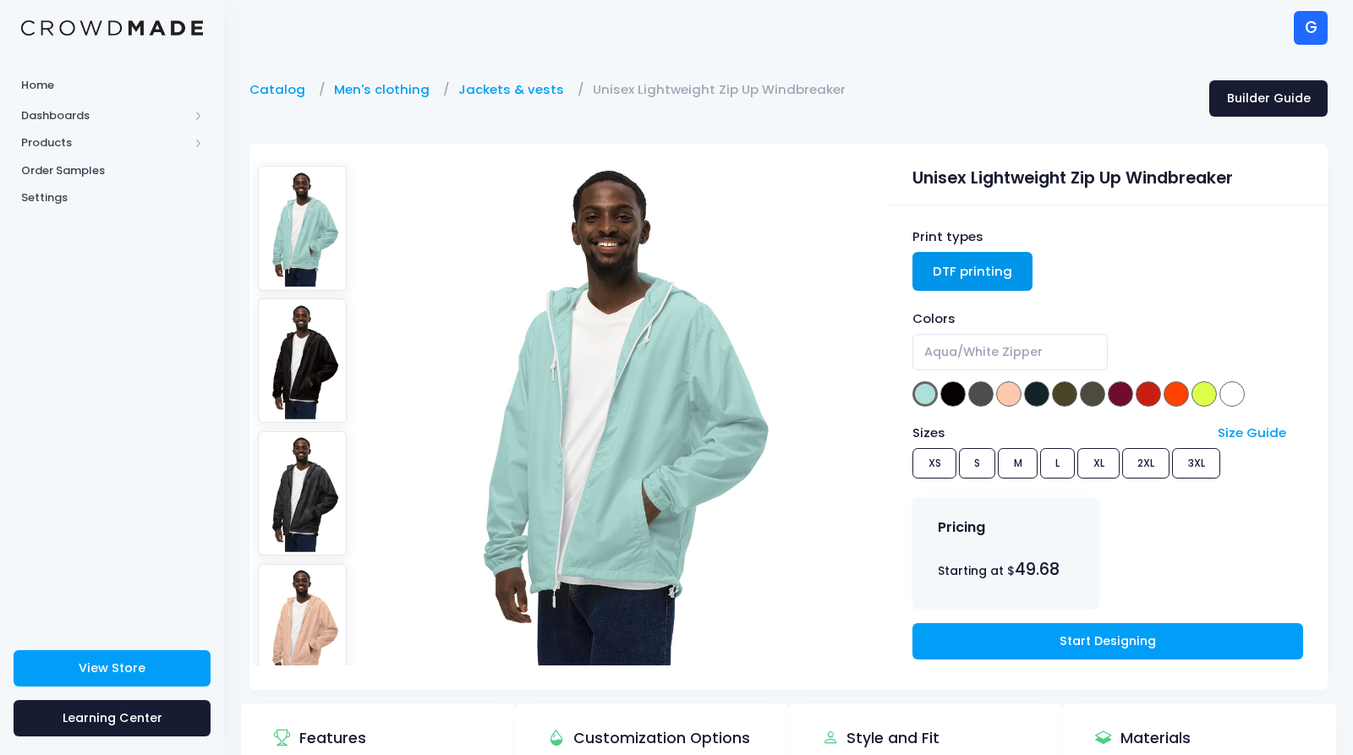
click at [284, 582] on img at bounding box center [303, 626] width 90 height 124
select select "Blush/White Zipper"
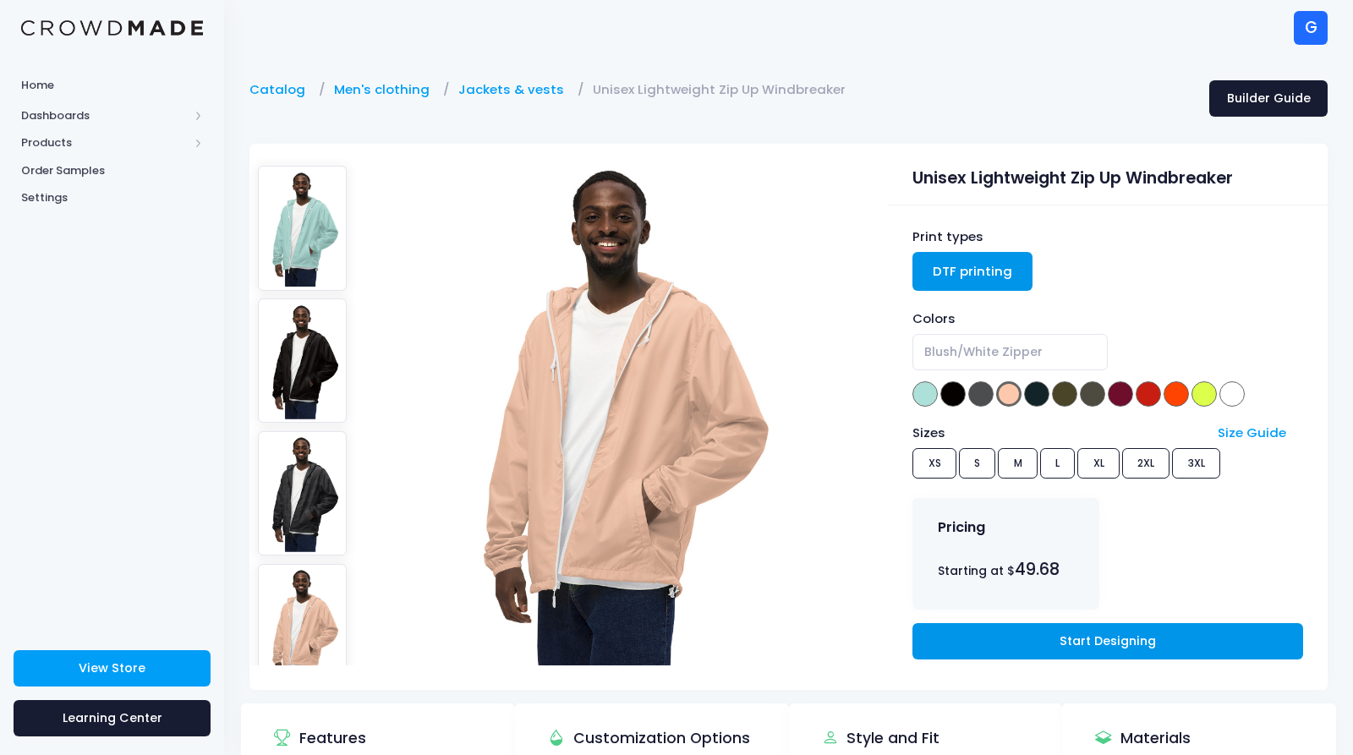
click at [1127, 643] on link "Start Designing" at bounding box center [1107, 641] width 390 height 36
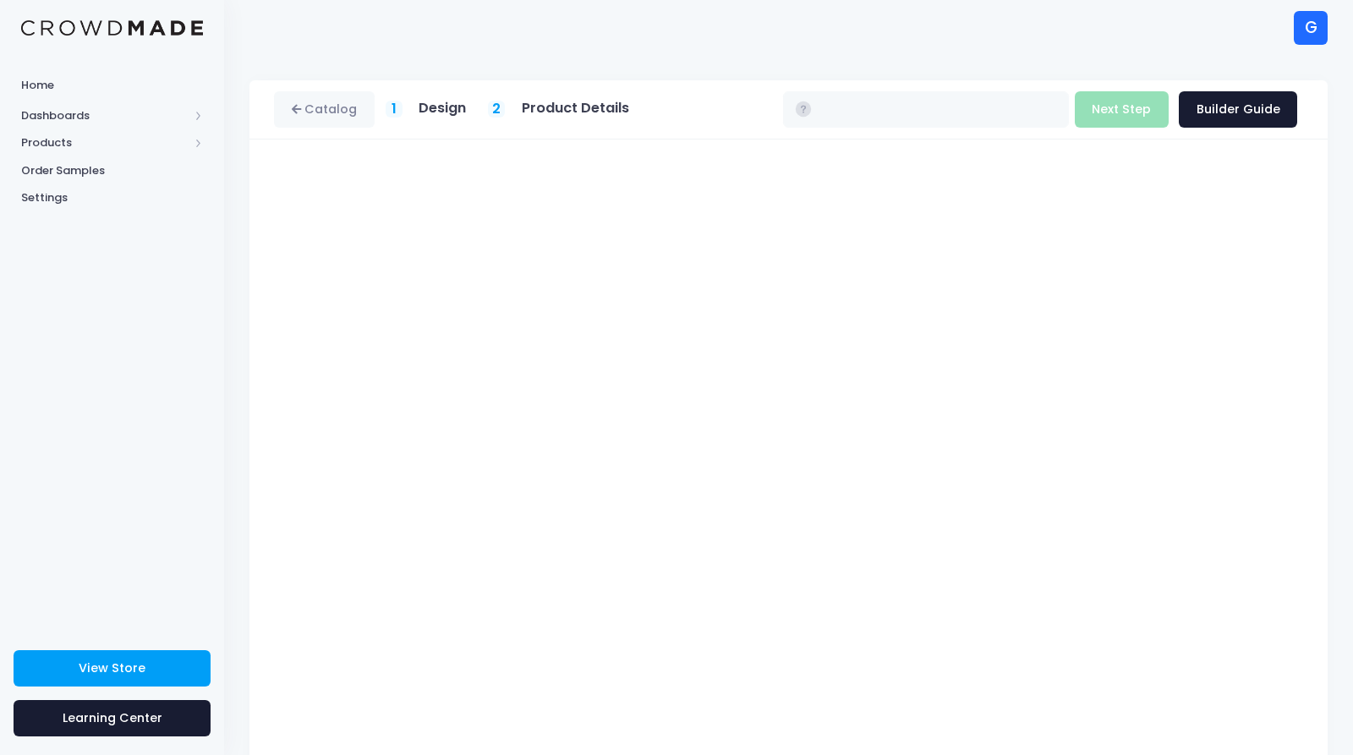
type input "$49.68 - $52.58"
